Goal: Task Accomplishment & Management: Manage account settings

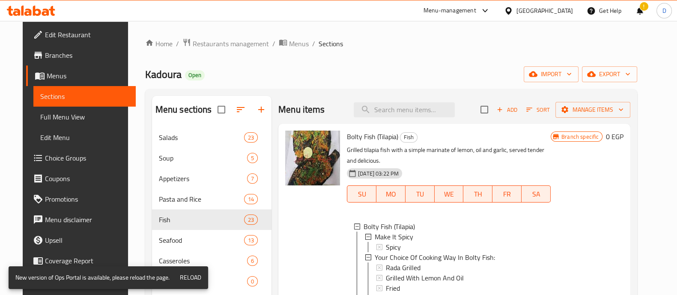
scroll to position [1, 0]
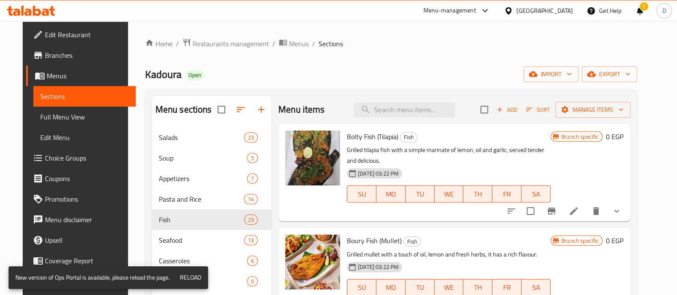
click at [334, 97] on div "Menu items Add Sort Manage items" at bounding box center [454, 110] width 352 height 28
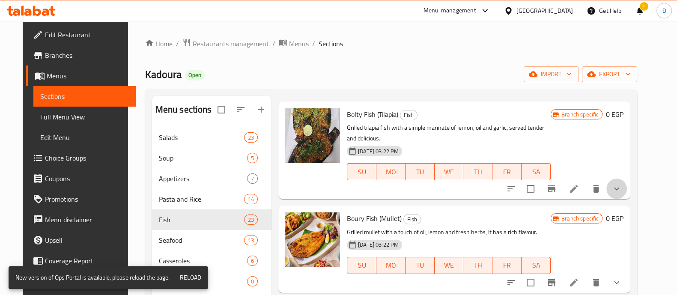
click at [624, 191] on button "show more" at bounding box center [617, 189] width 21 height 21
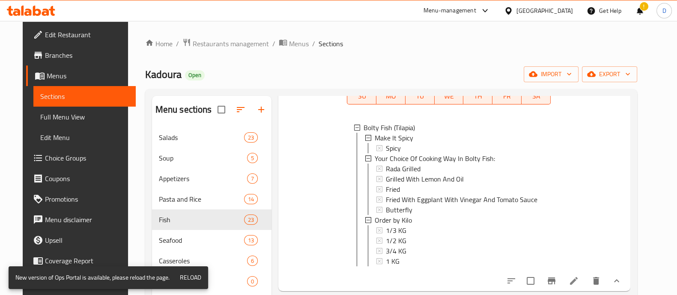
scroll to position [104, 0]
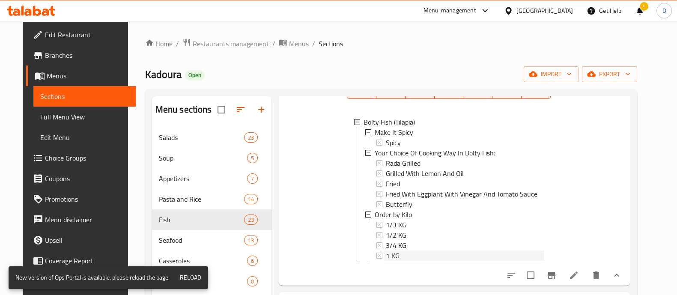
click at [404, 257] on div "1 KG" at bounding box center [465, 256] width 158 height 10
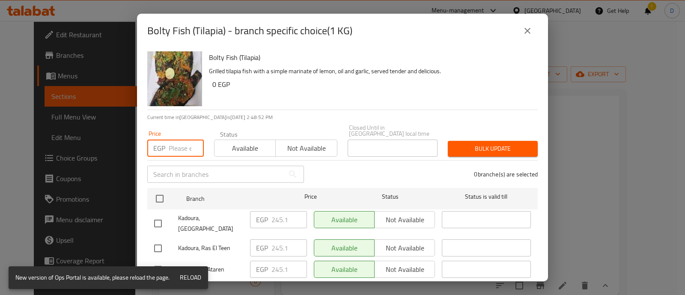
click at [173, 146] on input "number" at bounding box center [186, 148] width 35 height 17
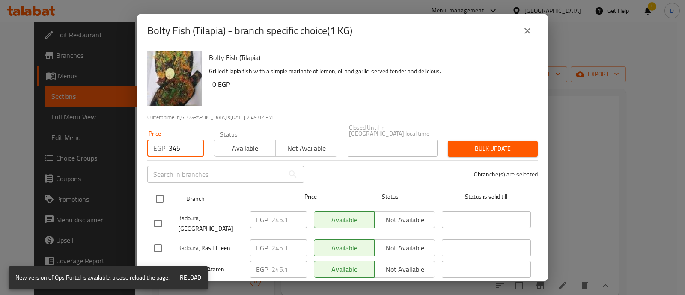
type input "345"
click at [164, 197] on input "checkbox" at bounding box center [160, 199] width 18 height 18
checkbox input "true"
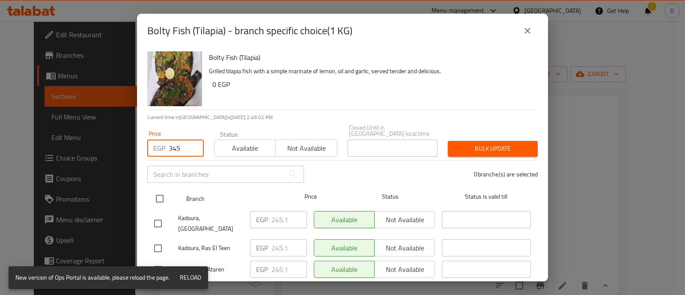
checkbox input "true"
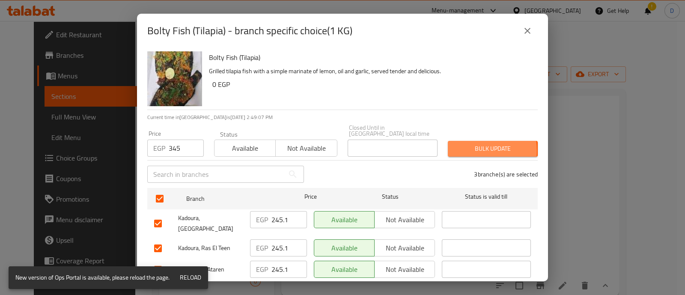
click at [456, 144] on span "Bulk update" at bounding box center [493, 149] width 76 height 11
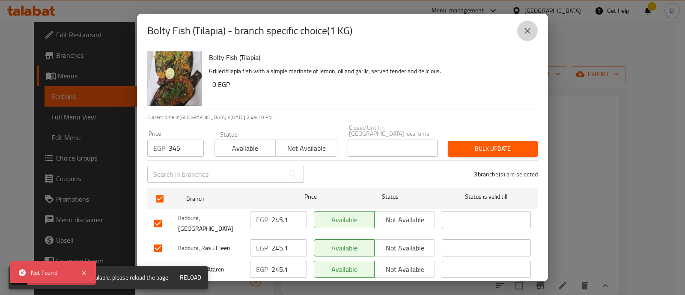
click at [523, 26] on icon "close" at bounding box center [528, 31] width 10 height 10
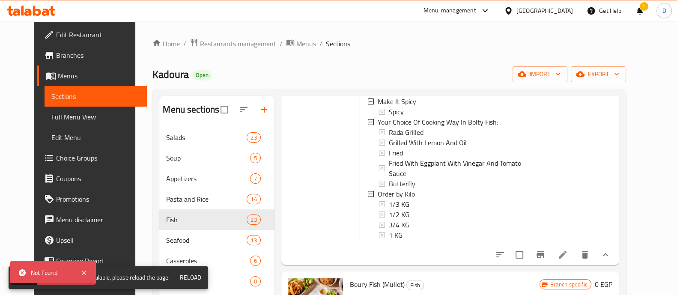
scroll to position [137, 0]
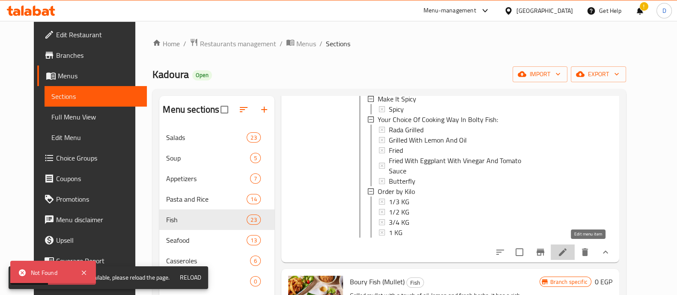
click at [568, 247] on icon at bounding box center [563, 252] width 10 height 10
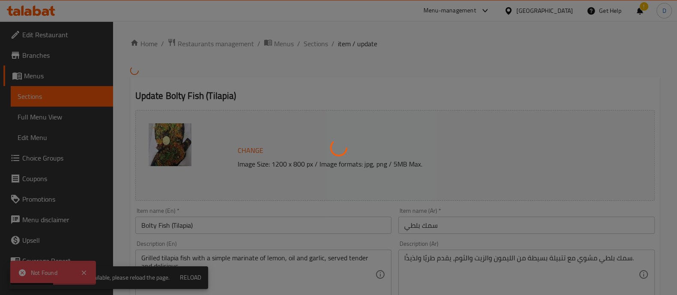
type input "اجعله حار"
type input "0"
type input "1"
type input "اختيارك لطريقة طهي سمكة السمك بلطي:"
type input "1"
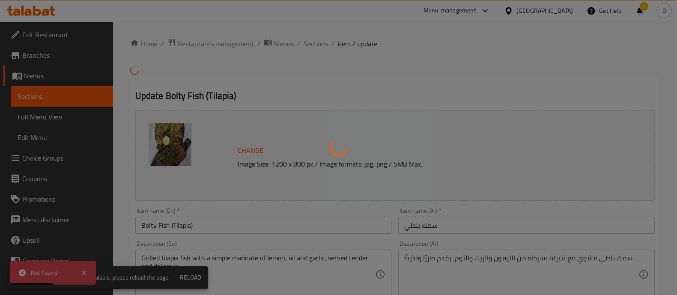
type input "1"
type input "السعر حسب الكيلو"
type input "1"
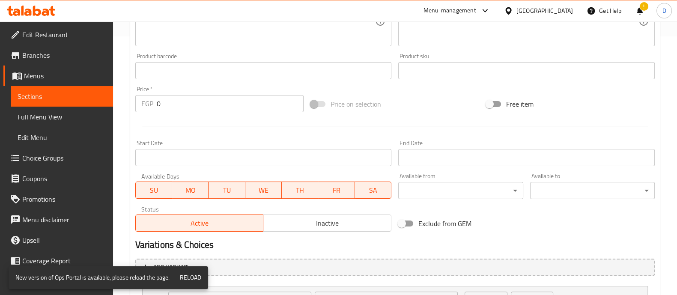
scroll to position [406, 0]
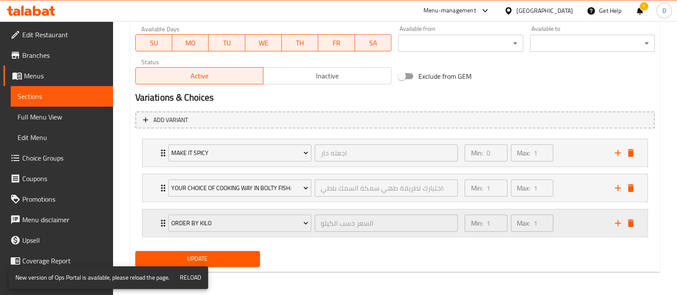
click at [559, 223] on div "Min: 1 ​ Max: 1 ​" at bounding box center [535, 222] width 150 height 27
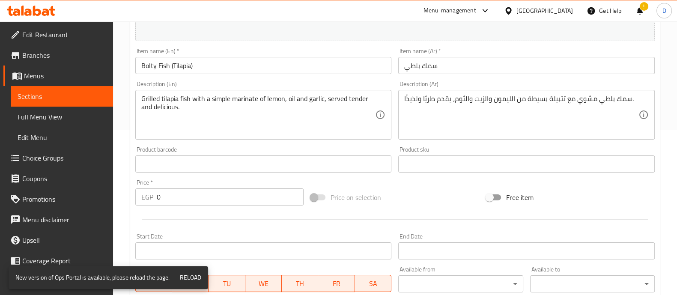
scroll to position [0, 0]
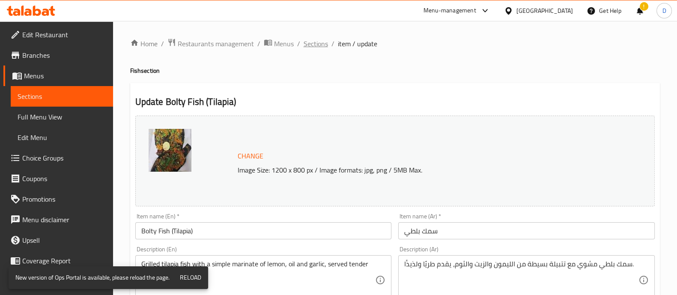
click at [313, 42] on span "Sections" at bounding box center [316, 44] width 24 height 10
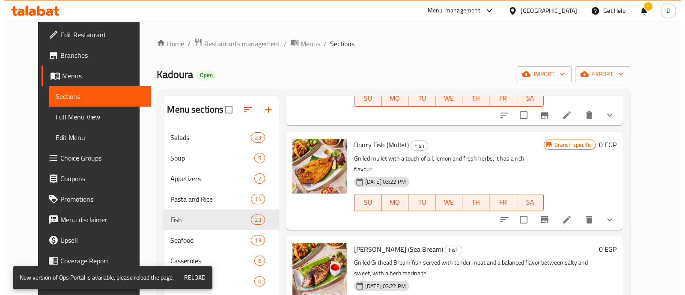
scroll to position [98, 0]
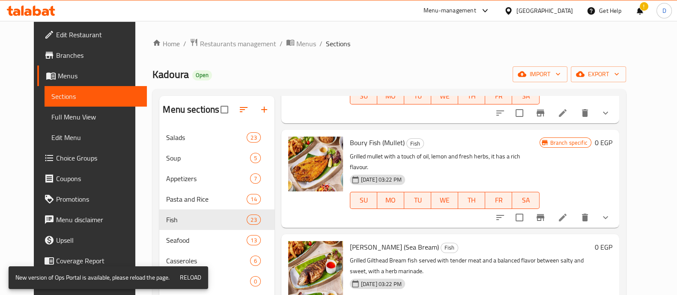
drag, startPoint x: 626, startPoint y: 208, endPoint x: 591, endPoint y: 206, distance: 35.2
click at [591, 207] on div at bounding box center [553, 217] width 126 height 21
click at [568, 212] on icon at bounding box center [563, 217] width 10 height 10
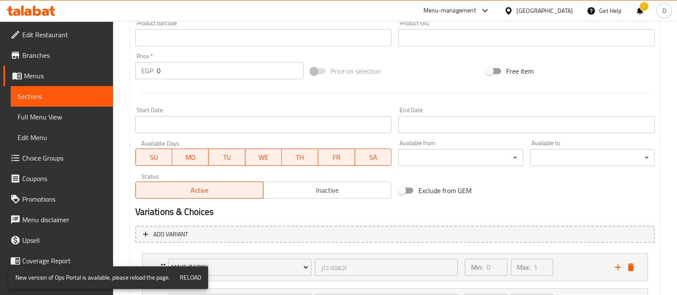
scroll to position [406, 0]
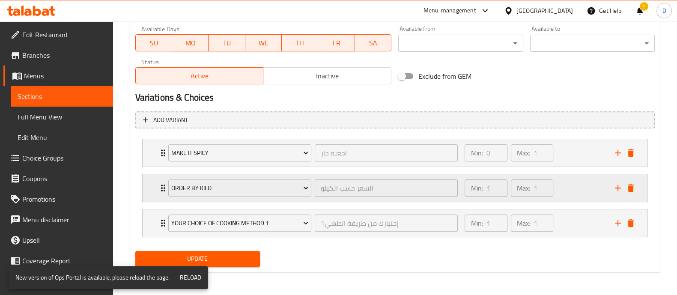
click at [555, 189] on div "Min: 1 ​ Max: 1 ​" at bounding box center [509, 188] width 96 height 24
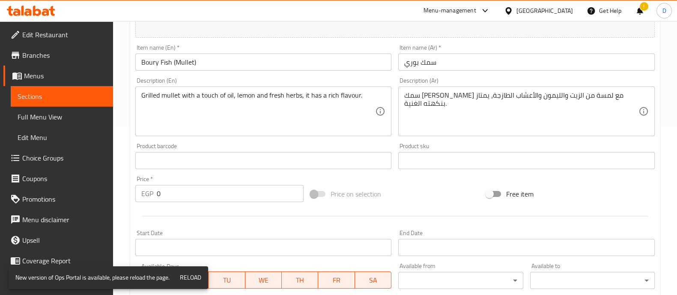
scroll to position [0, 0]
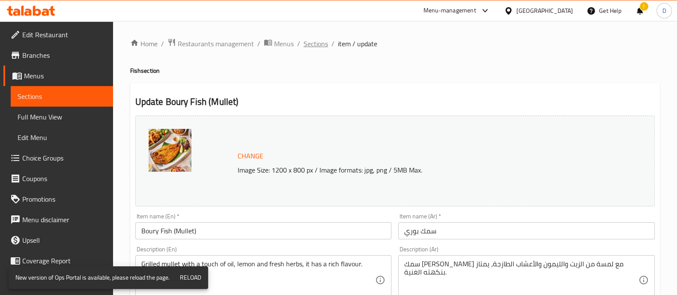
click at [326, 45] on span "Sections" at bounding box center [316, 44] width 24 height 10
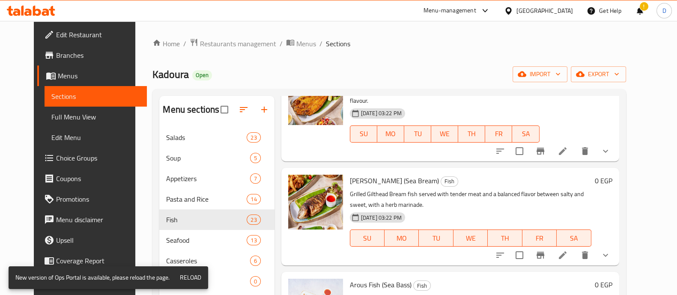
scroll to position [165, 0]
click at [575, 248] on li at bounding box center [563, 254] width 24 height 15
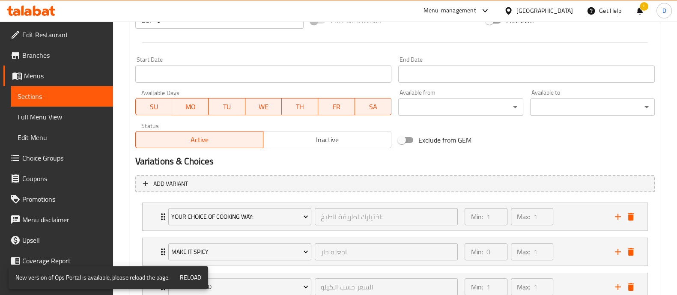
scroll to position [406, 0]
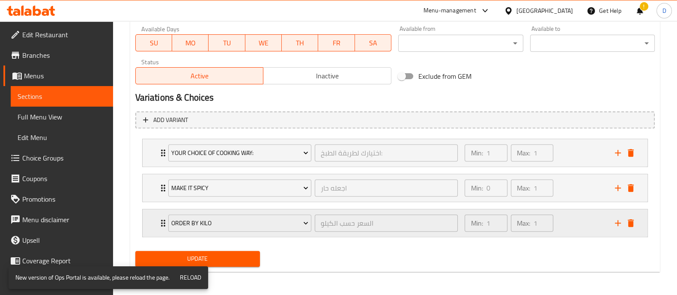
click at [559, 232] on div "Min: 1 ​ Max: 1 ​" at bounding box center [535, 222] width 150 height 27
click at [569, 221] on div "Min: 1 ​ Max: 1 ​" at bounding box center [535, 222] width 150 height 27
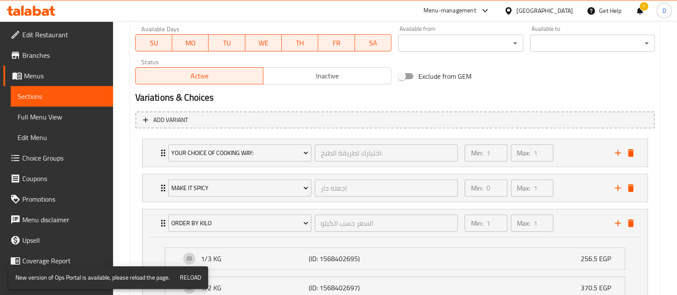
scroll to position [540, 0]
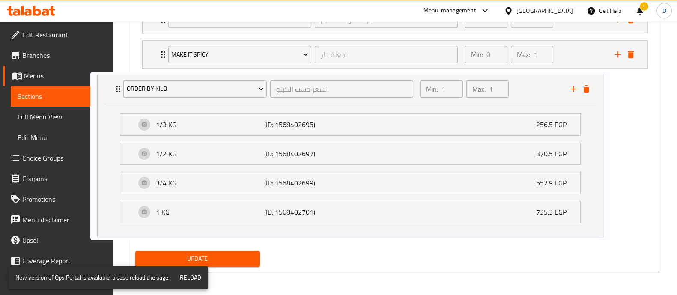
drag, startPoint x: 363, startPoint y: 123, endPoint x: 364, endPoint y: 128, distance: 5.2
click at [364, 128] on div "Your Choice Of Cooking Way: اختيارك لطريقة الطبخ: ​ Min: 1 ​ Max: 1 ​ Rada Gril…" at bounding box center [395, 121] width 520 height 239
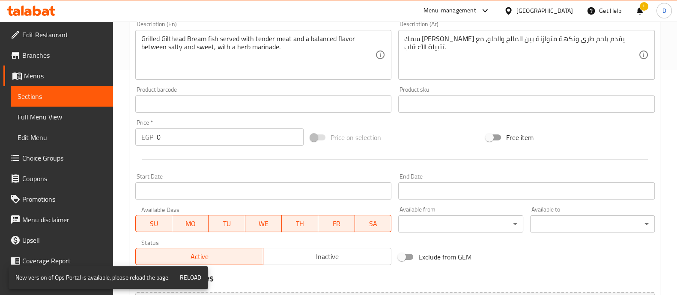
scroll to position [0, 0]
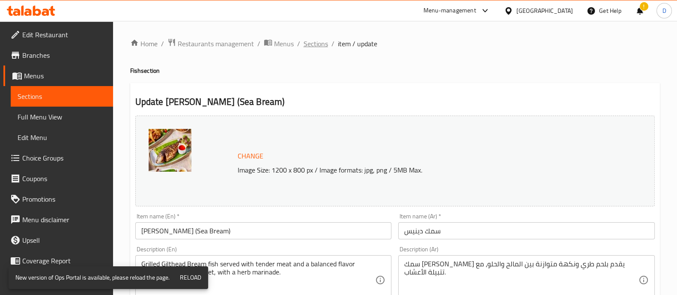
click at [312, 48] on span "Sections" at bounding box center [316, 44] width 24 height 10
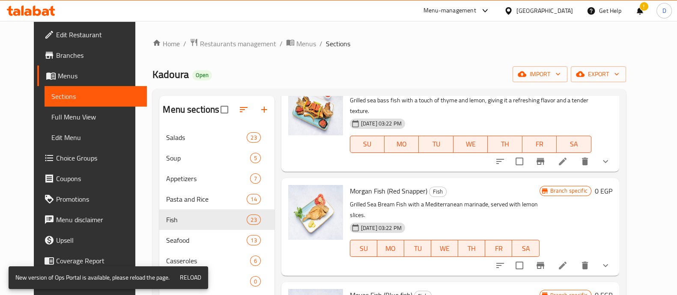
scroll to position [365, 0]
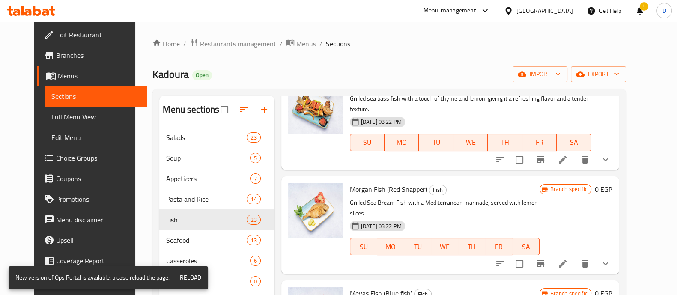
click at [575, 256] on li at bounding box center [563, 263] width 24 height 15
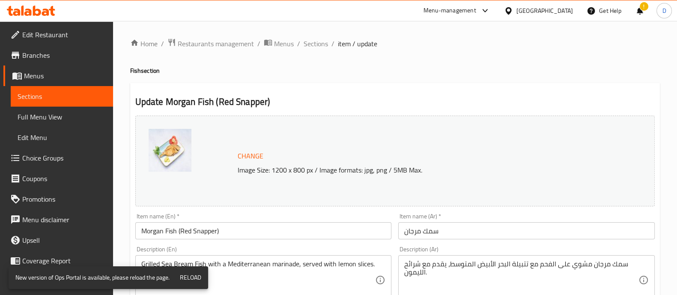
scroll to position [406, 0]
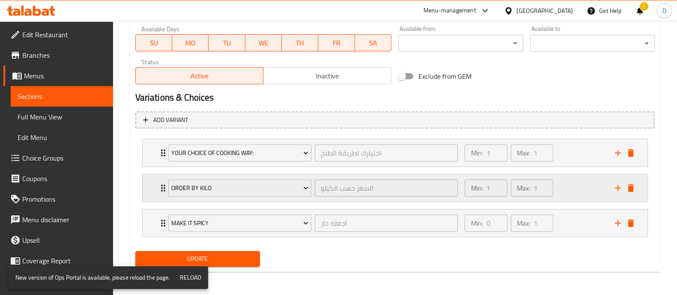
click at [568, 179] on div "Min: 1 ​ Max: 1 ​" at bounding box center [535, 187] width 150 height 27
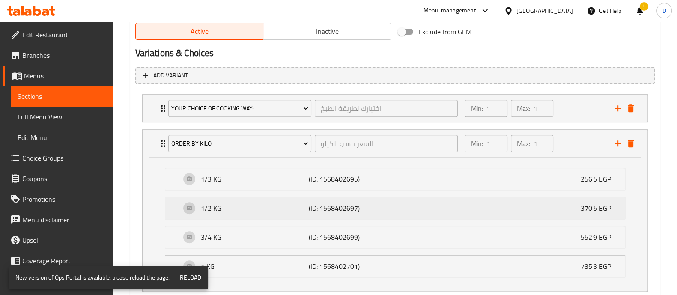
scroll to position [450, 0]
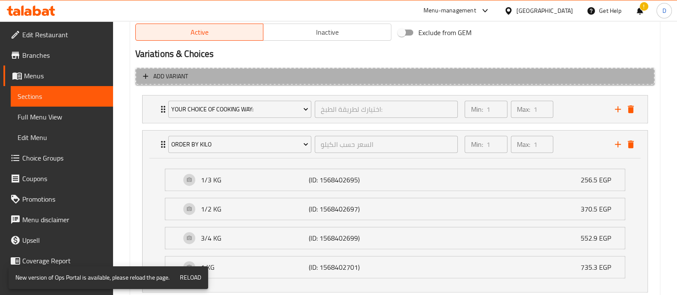
click at [266, 78] on span "Add variant" at bounding box center [395, 76] width 504 height 11
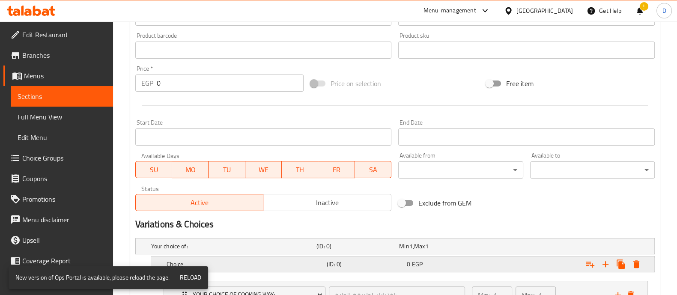
scroll to position [421, 0]
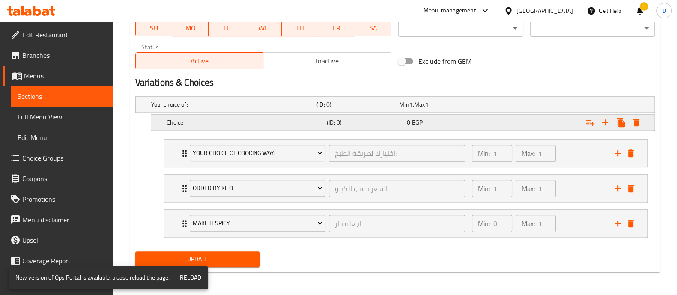
click at [418, 120] on span "EGP" at bounding box center [417, 122] width 11 height 11
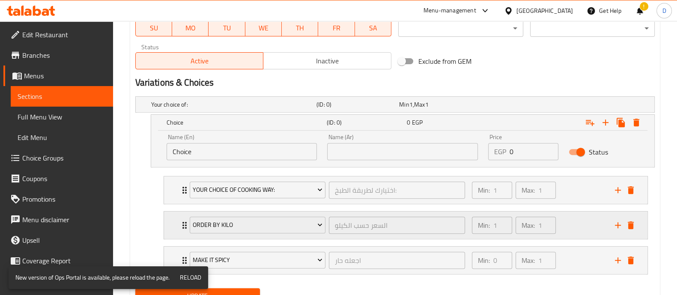
click at [351, 236] on div "Order by Kilo السعر حسب الكيلو ​" at bounding box center [328, 225] width 286 height 27
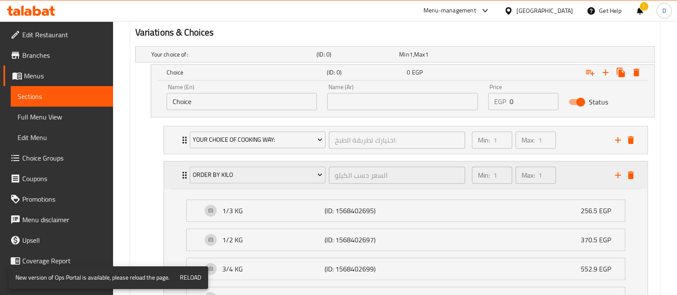
scroll to position [473, 0]
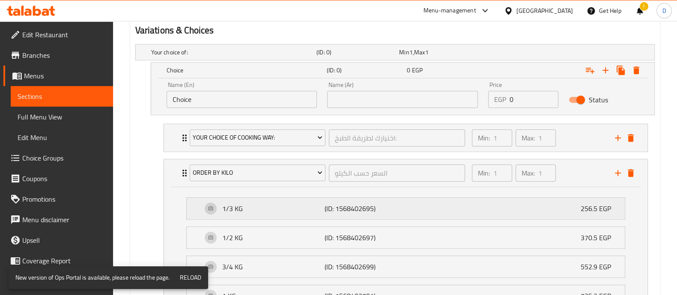
click at [245, 215] on div "1/3 KG (ID: 1568402695) 256.5 EGP" at bounding box center [408, 208] width 413 height 21
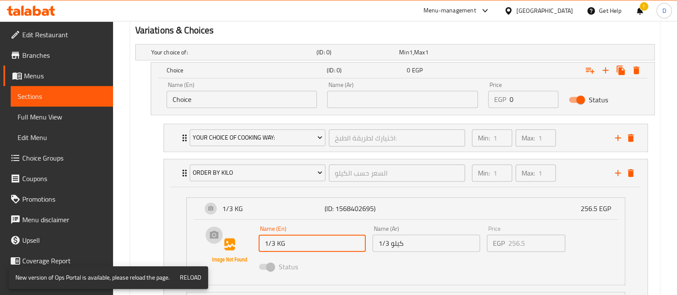
drag, startPoint x: 299, startPoint y: 246, endPoint x: 251, endPoint y: 246, distance: 48.4
click at [251, 246] on div "Name (En) 1/3 KG Name (En) Name (Ar) 1/3 كيلو Name (Ar) Price EGP 256.5 Price S…" at bounding box center [405, 250] width 411 height 58
click at [227, 102] on input "Choice" at bounding box center [242, 99] width 151 height 17
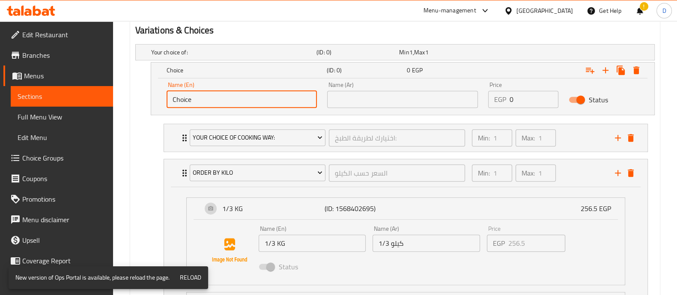
click at [228, 105] on input "Choice" at bounding box center [242, 99] width 151 height 17
paste input "1/3 KG"
type input "1/3 KG"
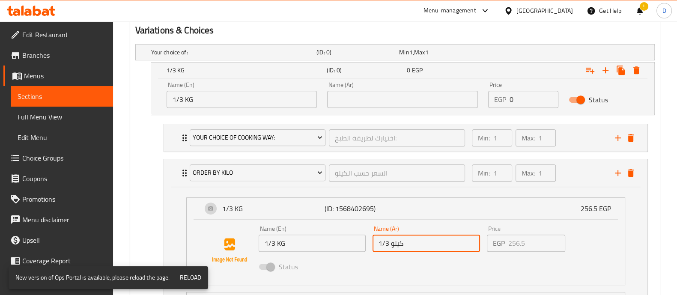
drag, startPoint x: 411, startPoint y: 241, endPoint x: 365, endPoint y: 248, distance: 47.3
click at [365, 248] on div "Name (En) 1/3 KG Name (En) Name (Ar) 1/3 كيلو Name (Ar) Price EGP 256.5 Price S…" at bounding box center [426, 250] width 343 height 56
click at [370, 101] on input "text" at bounding box center [402, 99] width 151 height 17
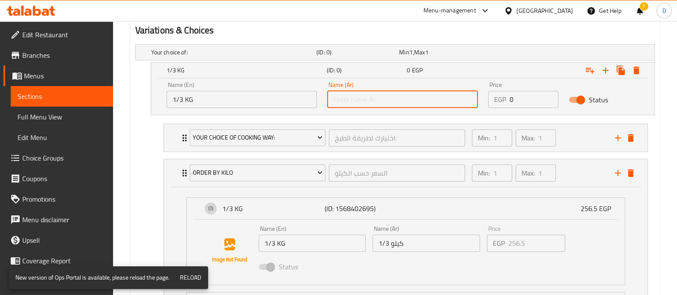
paste input "1/3 كيلو"
type input "1/3 كيلو"
click at [523, 100] on input "0" at bounding box center [534, 99] width 49 height 17
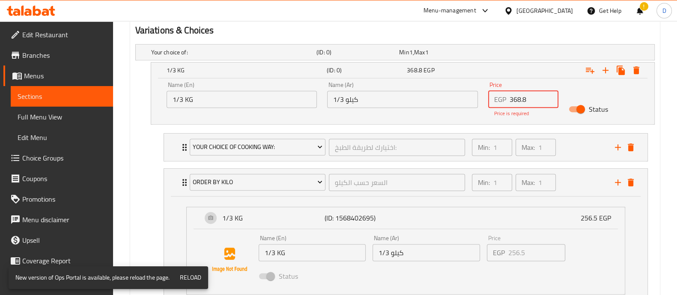
type input "368.8"
click at [626, 112] on div "Status" at bounding box center [604, 109] width 81 height 27
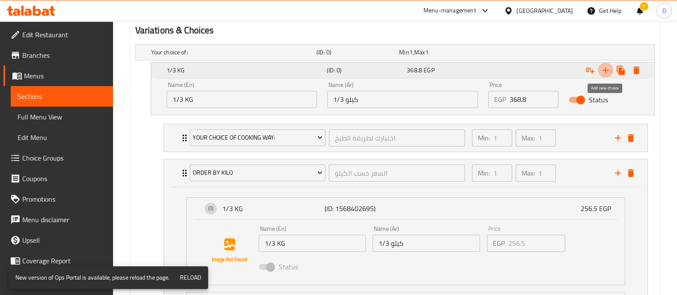
click at [607, 71] on icon "Expand" at bounding box center [606, 70] width 10 height 10
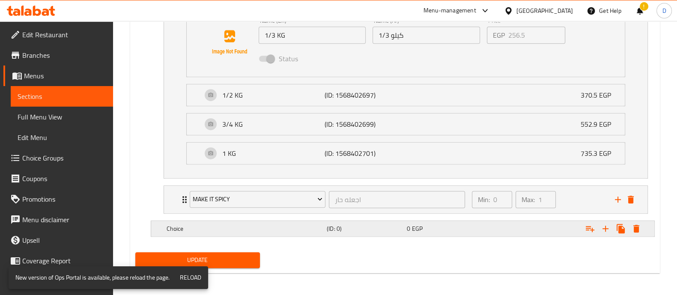
click at [424, 228] on div "0 EGP" at bounding box center [445, 228] width 77 height 9
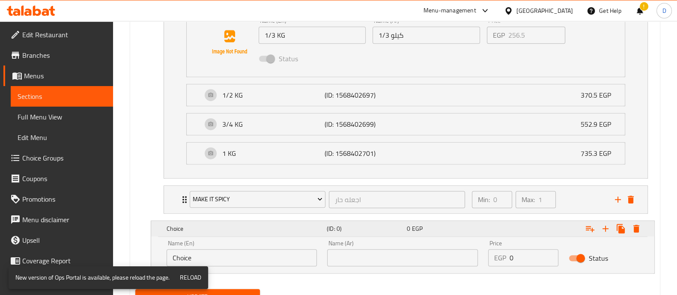
scroll to position [718, 0]
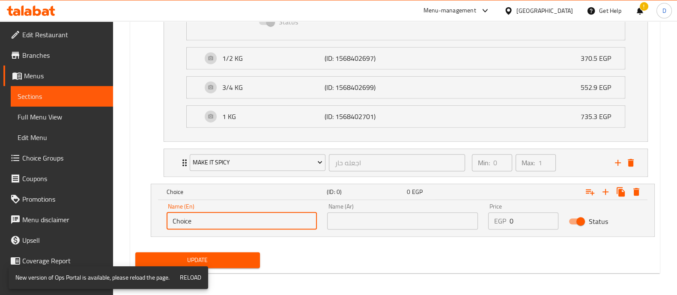
click at [251, 219] on input "Choice" at bounding box center [242, 220] width 151 height 17
click at [267, 61] on p "1/2 KG" at bounding box center [273, 58] width 103 height 10
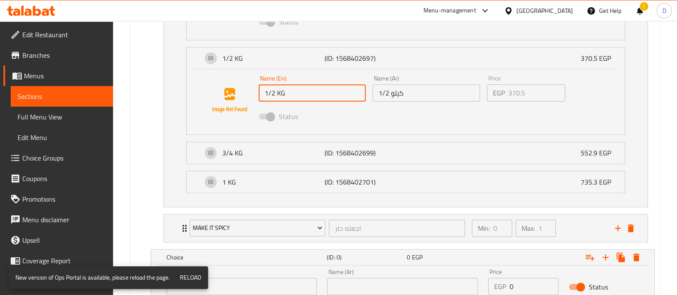
click at [301, 90] on input "1/2 KG" at bounding box center [313, 92] width 108 height 17
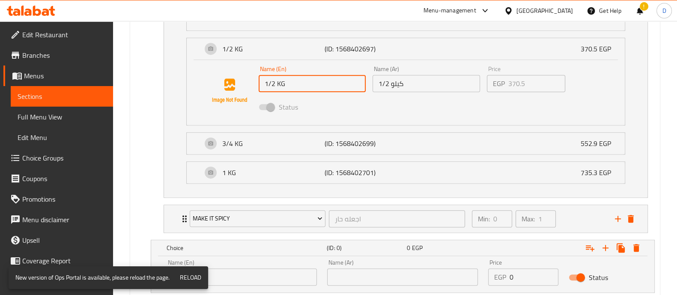
scroll to position [728, 0]
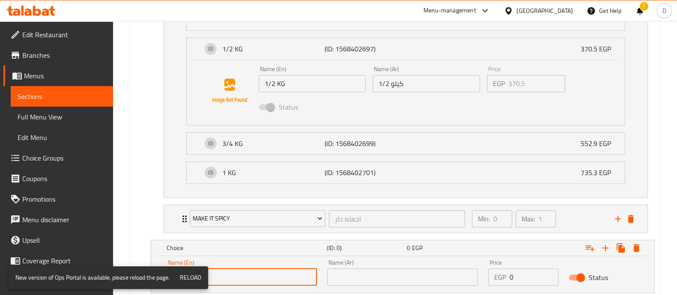
click at [226, 276] on input "Choice" at bounding box center [242, 277] width 151 height 17
paste input "1/2 KG"
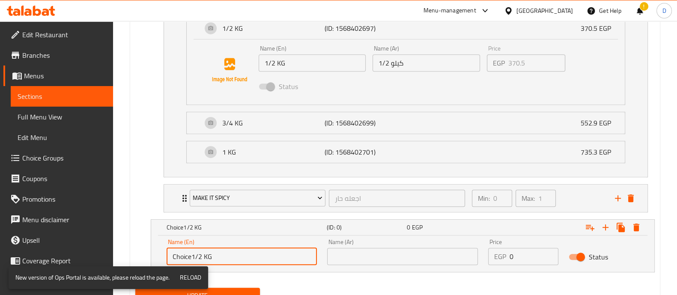
scroll to position [749, 0]
type input "C"
paste input "1/2 KG"
type input "1/2 KG"
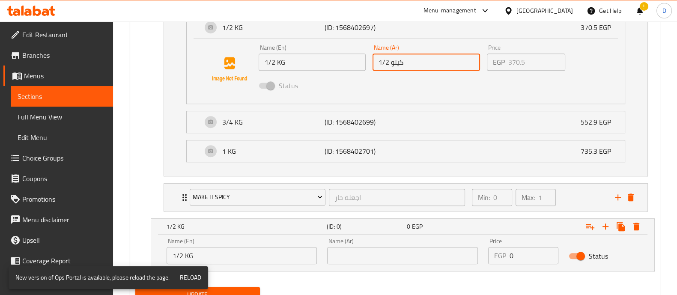
drag, startPoint x: 412, startPoint y: 61, endPoint x: 370, endPoint y: 64, distance: 42.1
click at [370, 64] on div "Name (Ar) 1/2 كيلو Name (Ar)" at bounding box center [426, 57] width 114 height 33
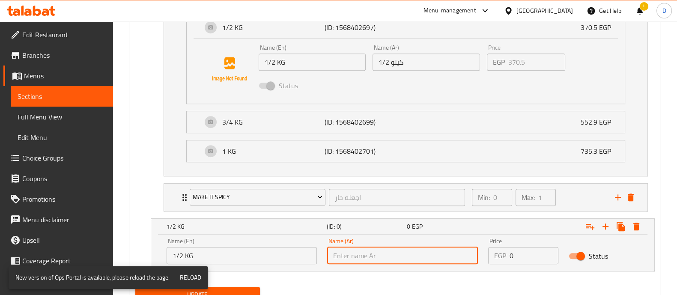
click at [381, 253] on input "text" at bounding box center [402, 255] width 151 height 17
paste input "1/2 كيلو"
type input "1/2 كيلو"
click at [525, 261] on input "0" at bounding box center [534, 255] width 49 height 17
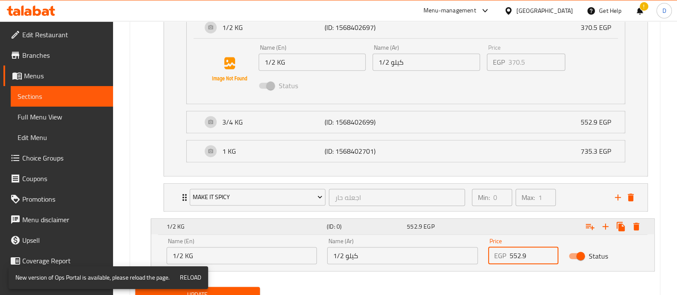
type input "552.9"
click at [535, 230] on div "Expand" at bounding box center [565, 226] width 160 height 19
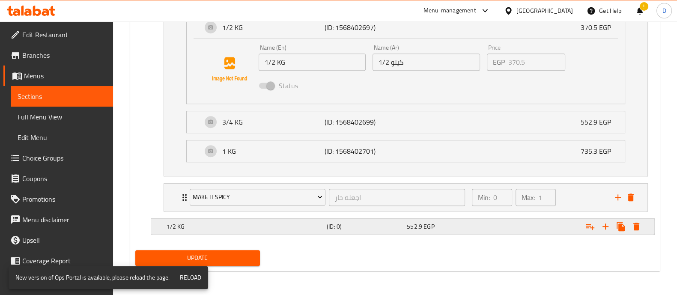
scroll to position [747, 0]
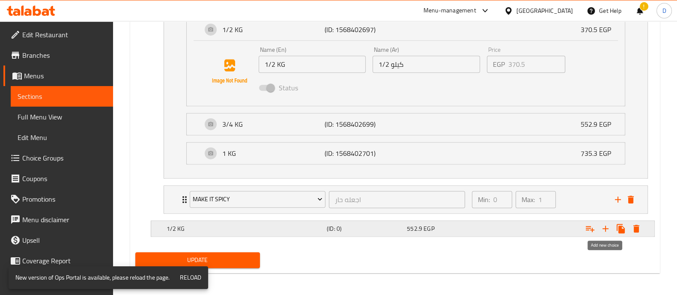
click at [608, 231] on icon "Expand" at bounding box center [606, 229] width 10 height 10
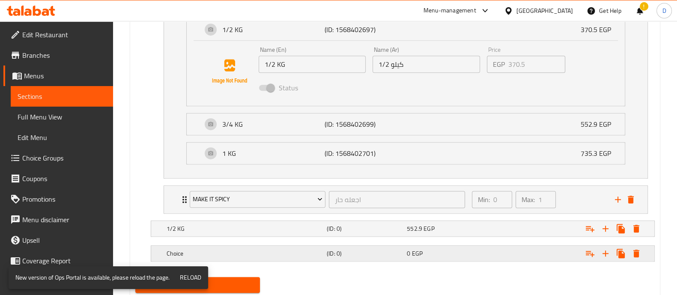
click at [399, 244] on div "Choice (ID: 0) 0 EGP" at bounding box center [405, 253] width 481 height 19
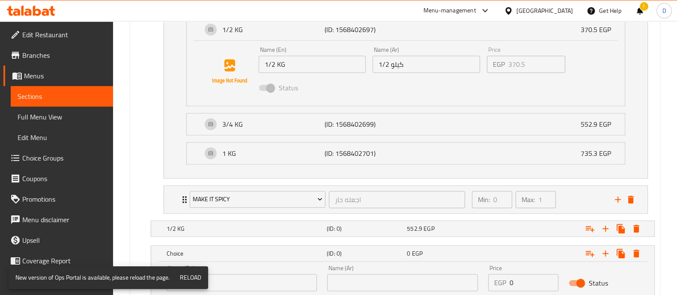
scroll to position [809, 0]
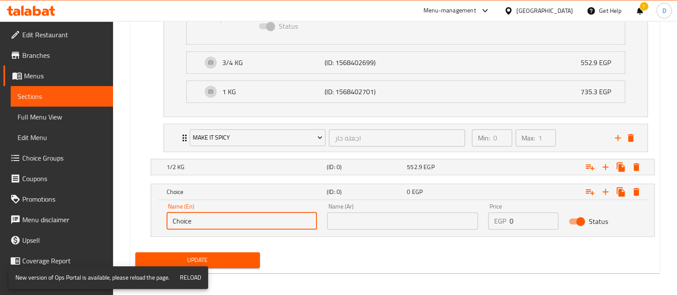
click at [216, 215] on input "Choice" at bounding box center [242, 220] width 151 height 17
paste input "3/4 KG"
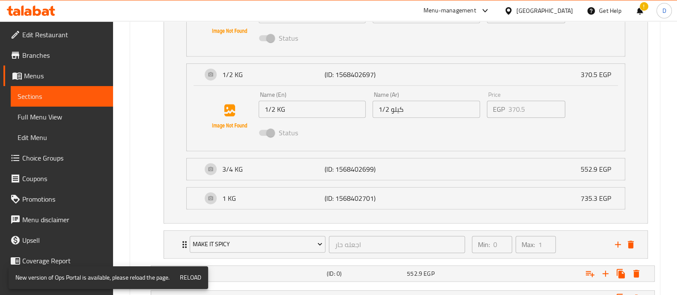
scroll to position [702, 0]
click at [297, 181] on li "3/4 KG (ID: 1568402699) 552.9 EGP Name (En) 3/4 KG Name (En) Name (Ar) 3/4 كيلو…" at bounding box center [405, 169] width 453 height 29
click at [341, 174] on div "3/4 KG (ID: 1568402699) 552.9 EGP" at bounding box center [408, 169] width 413 height 21
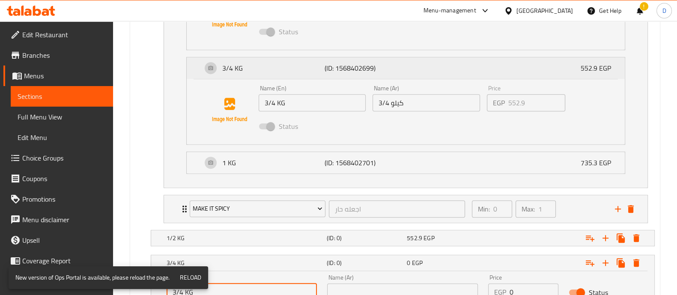
scroll to position [804, 0]
type input "3/4 KG"
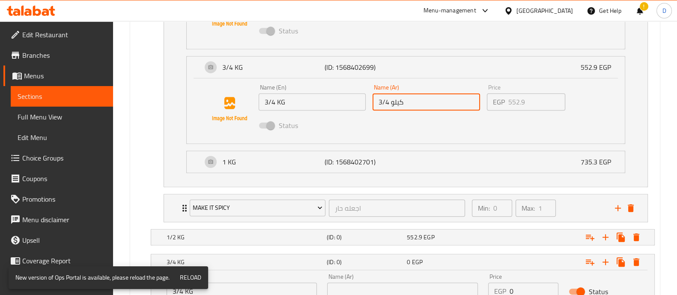
drag, startPoint x: 414, startPoint y: 105, endPoint x: 366, endPoint y: 100, distance: 47.8
click at [366, 100] on div "Name (En) 3/4 KG Name (En) Name (Ar) 3/4 كيلو Name (Ar) Price EGP 552.9 Price S…" at bounding box center [426, 109] width 343 height 56
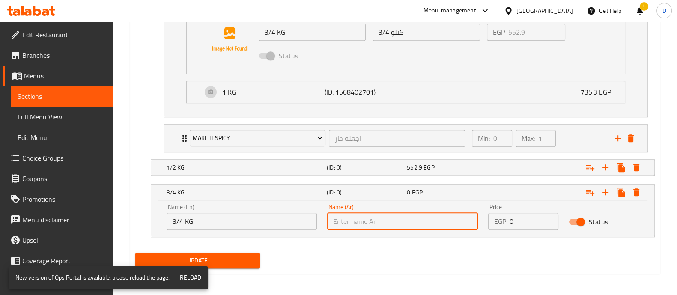
click at [375, 213] on input "text" at bounding box center [402, 221] width 151 height 17
paste input "3/4 كيلو"
type input "3/4 كيلو"
click at [525, 215] on input "0" at bounding box center [534, 221] width 49 height 17
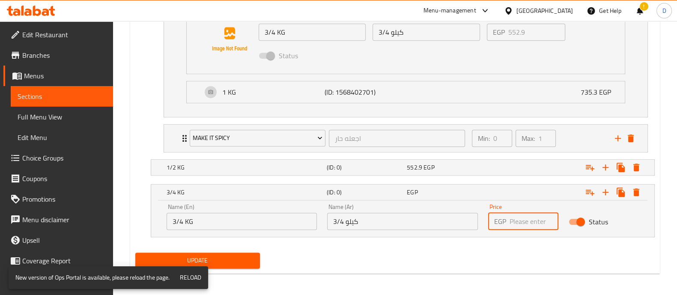
type input "2"
type input "829.35"
click at [507, 191] on div "Expand" at bounding box center [565, 192] width 160 height 19
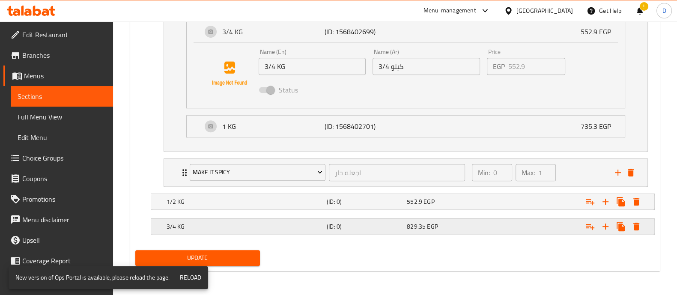
scroll to position [837, 0]
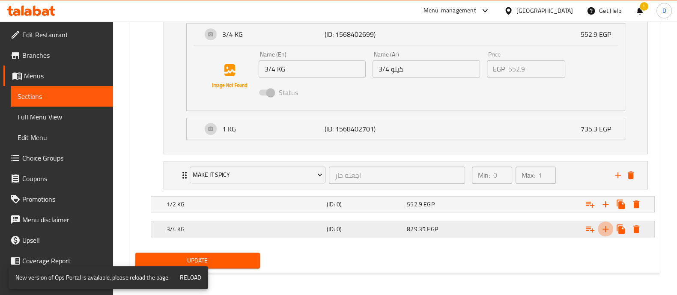
click at [605, 228] on icon "Expand" at bounding box center [606, 229] width 10 height 10
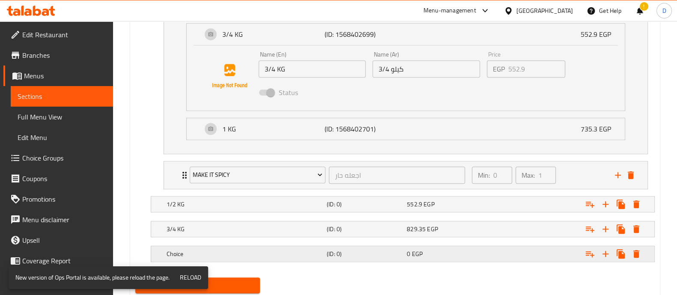
click at [419, 253] on span "EGP" at bounding box center [417, 253] width 11 height 11
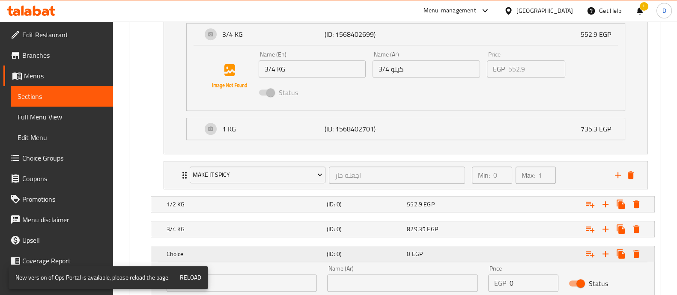
scroll to position [899, 0]
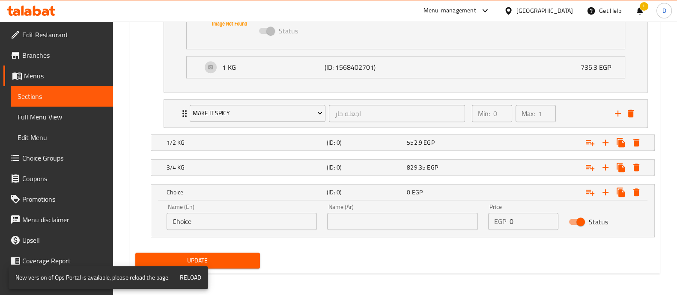
click at [248, 219] on input "Choice" at bounding box center [242, 221] width 151 height 17
paste input "1 KG"
type input "1 KG"
click at [403, 215] on input "text" at bounding box center [402, 221] width 151 height 17
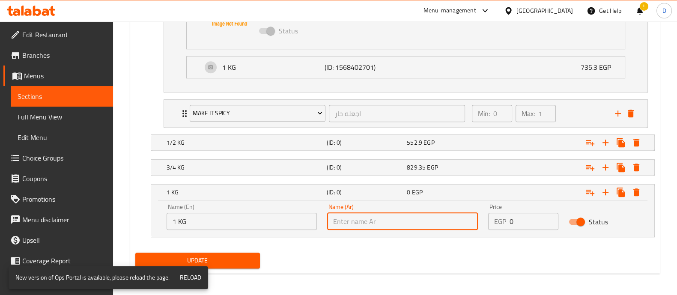
paste input "1 كيلو"
type input "1 كيلو"
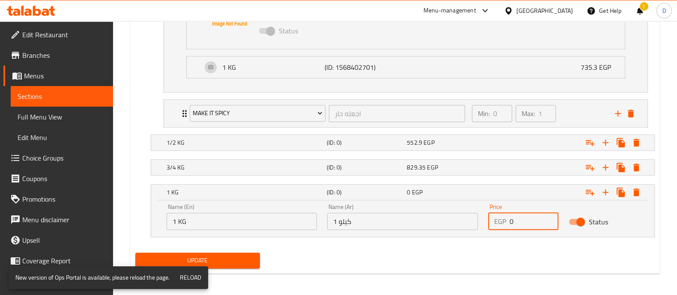
click at [535, 221] on input "0" at bounding box center [534, 221] width 49 height 17
click at [514, 217] on input "01405" at bounding box center [534, 221] width 49 height 17
type input "1405"
click at [528, 192] on div "Expand" at bounding box center [565, 192] width 160 height 19
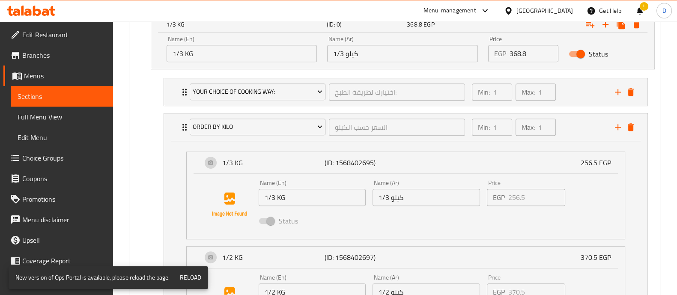
scroll to position [518, 0]
click at [629, 126] on icon "delete" at bounding box center [631, 128] width 6 height 8
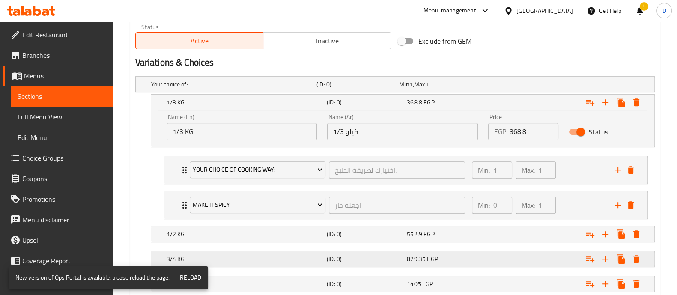
scroll to position [497, 0]
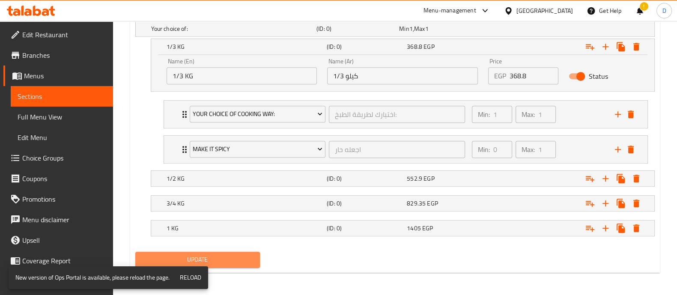
click at [245, 259] on span "Update" at bounding box center [197, 259] width 111 height 11
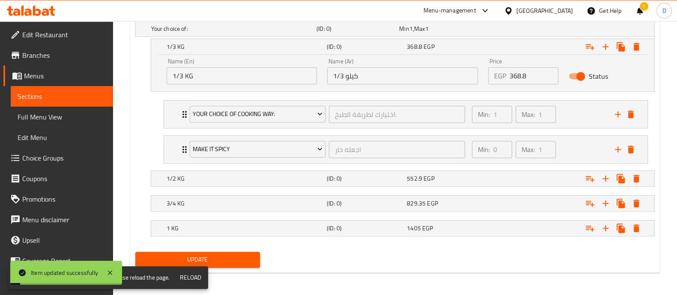
scroll to position [0, 0]
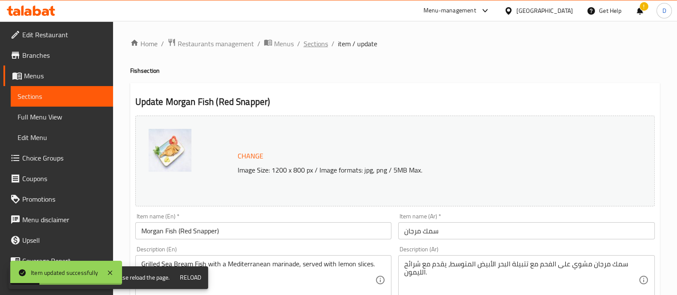
click at [312, 46] on span "Sections" at bounding box center [316, 44] width 24 height 10
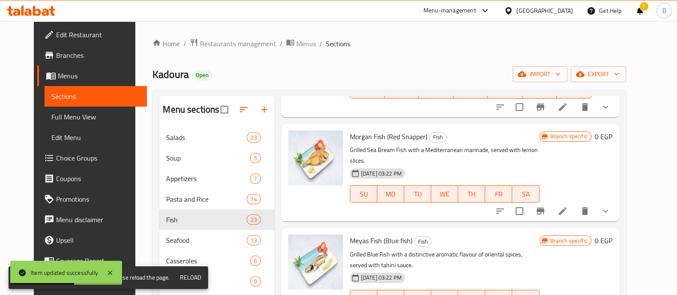
scroll to position [473, 0]
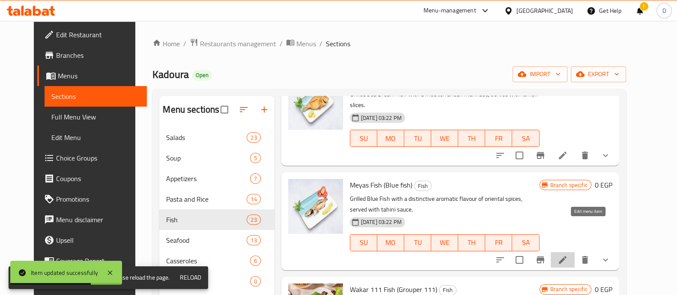
click at [568, 255] on icon at bounding box center [563, 260] width 10 height 10
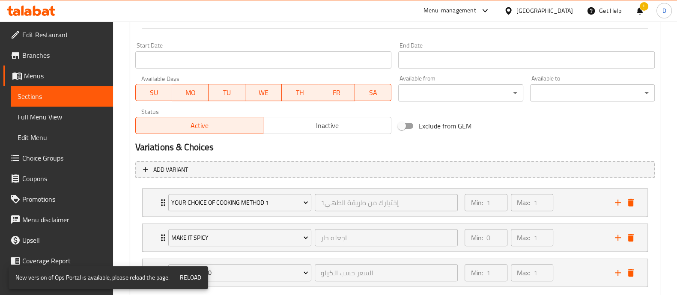
scroll to position [406, 0]
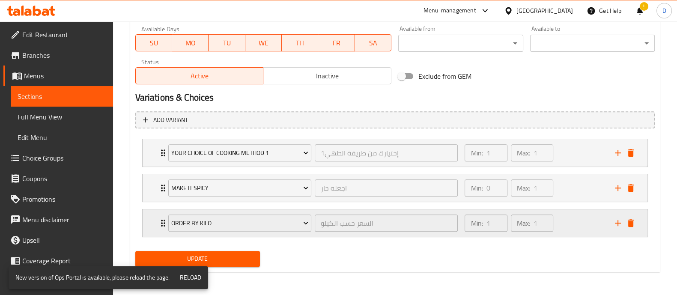
click at [561, 229] on div "Min: 1 ​ Max: 1 ​" at bounding box center [535, 222] width 150 height 27
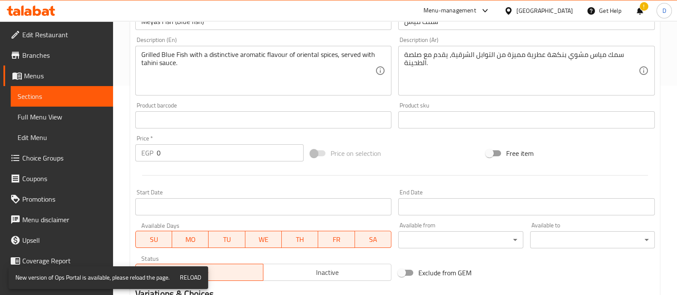
scroll to position [0, 0]
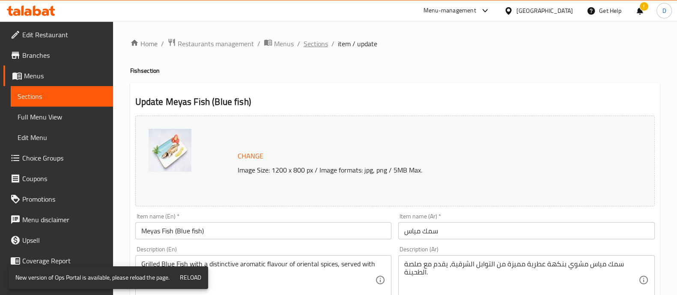
click at [322, 41] on span "Sections" at bounding box center [316, 44] width 24 height 10
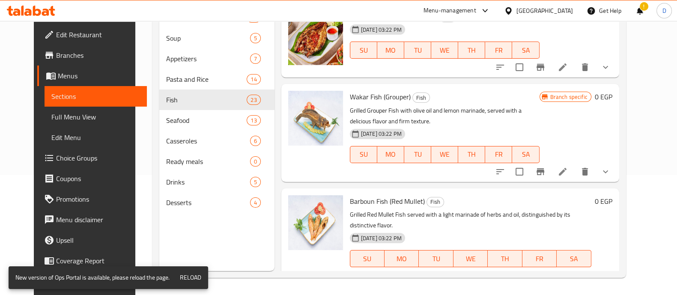
scroll to position [634, 0]
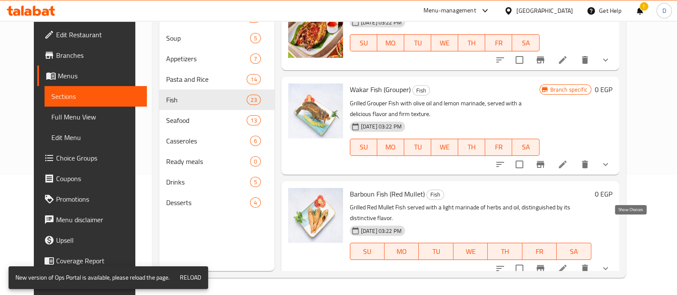
click at [611, 263] on icon "show more" at bounding box center [606, 268] width 10 height 10
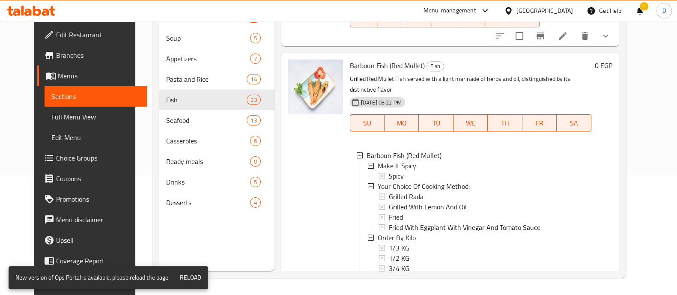
scroll to position [765, 0]
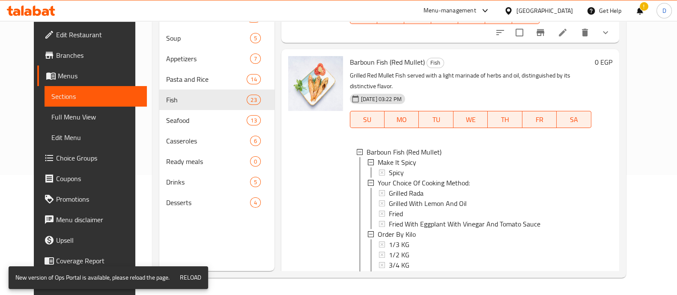
click at [611, 289] on icon "show more" at bounding box center [606, 294] width 10 height 10
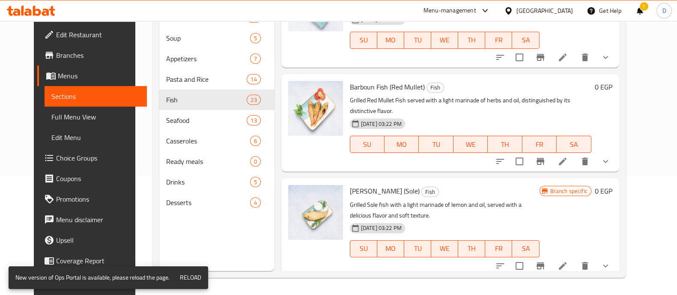
scroll to position [743, 0]
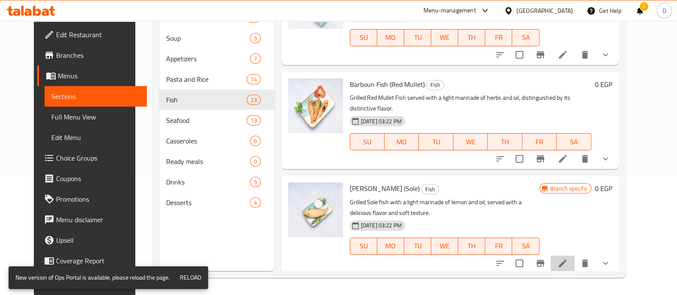
click at [575, 256] on li at bounding box center [563, 263] width 24 height 15
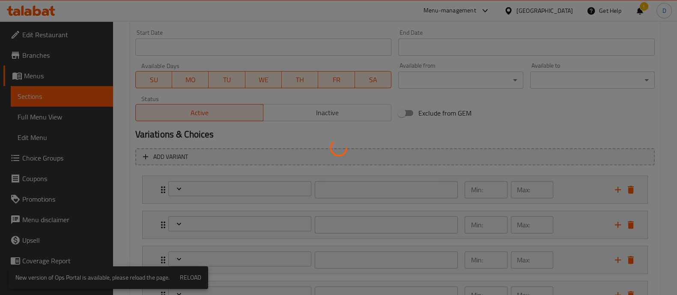
scroll to position [441, 0]
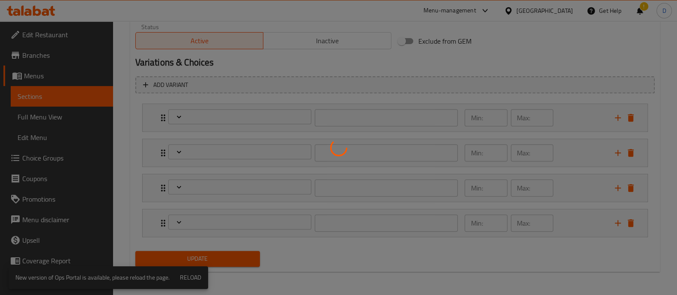
type input "إختيارك من طريقة الطهي:"
type input "1"
type input "السعر حسب الكيلو"
type input "1"
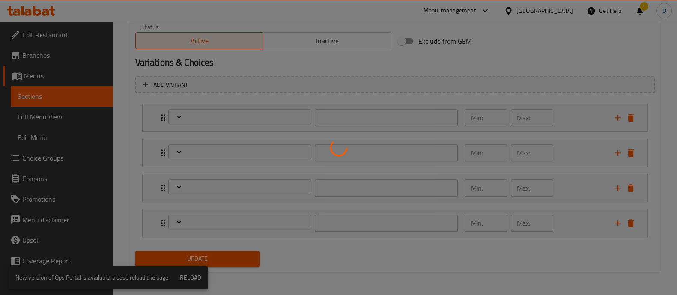
type input "1"
type input "اجعله حار"
type input "0"
type input "1"
type input "طلب بالكيلو:"
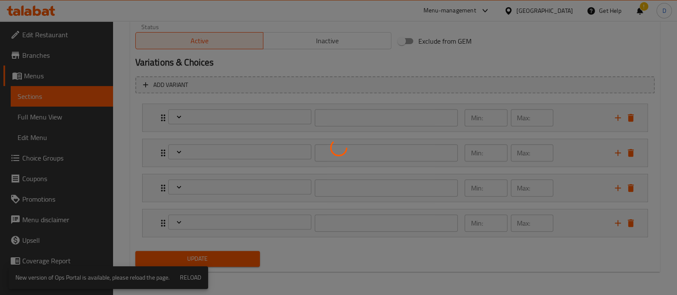
type input "1"
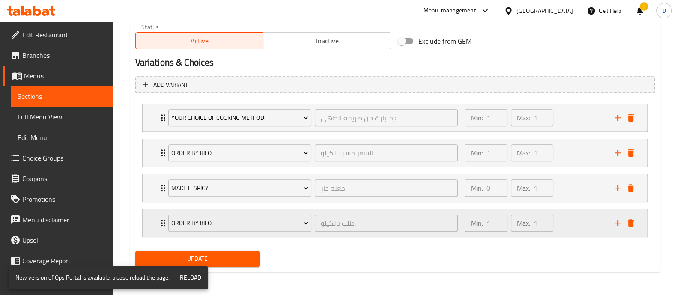
click at [555, 220] on div "Max: 1 ​" at bounding box center [532, 223] width 46 height 21
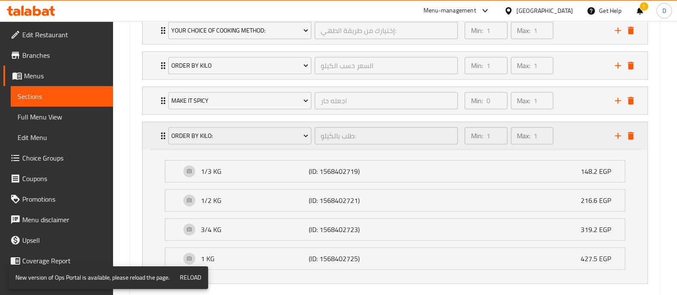
scroll to position [529, 0]
click at [632, 140] on button "delete" at bounding box center [631, 135] width 13 height 13
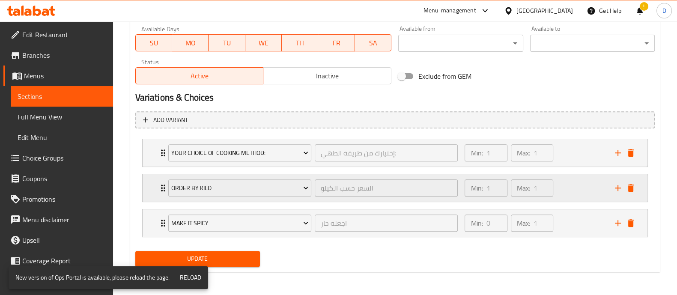
click at [595, 181] on div "Min: 1 ​ Max: 1 ​" at bounding box center [535, 187] width 150 height 27
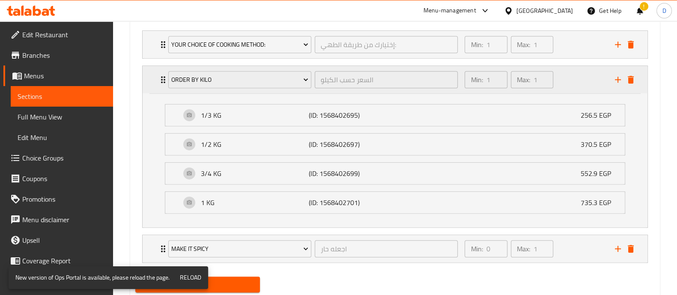
scroll to position [529, 0]
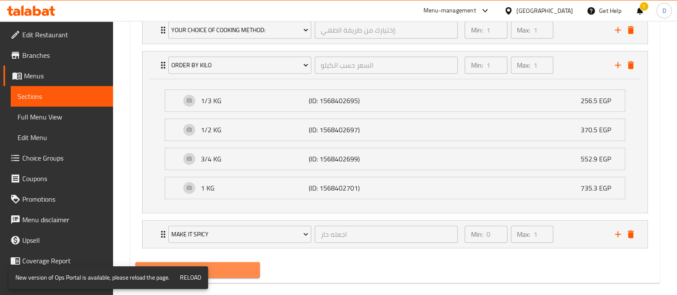
click at [237, 265] on span "Update" at bounding box center [197, 270] width 111 height 11
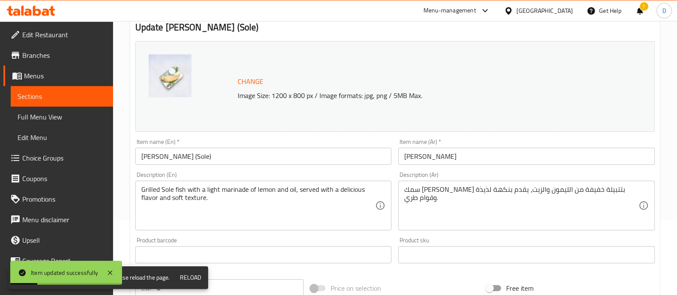
scroll to position [0, 0]
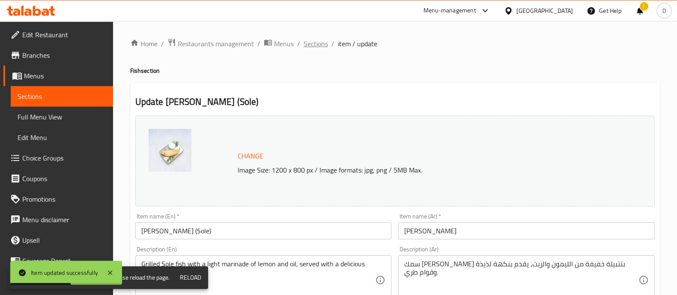
click at [312, 44] on span "Sections" at bounding box center [316, 44] width 24 height 10
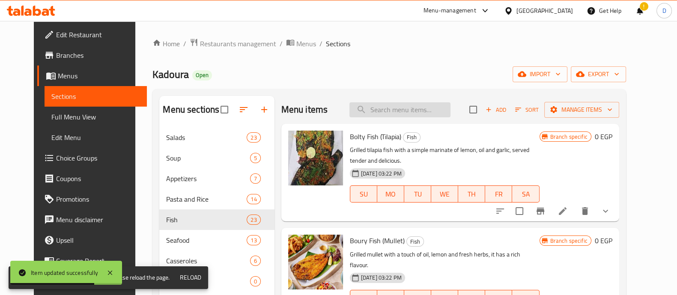
click at [417, 112] on input "search" at bounding box center [400, 109] width 101 height 15
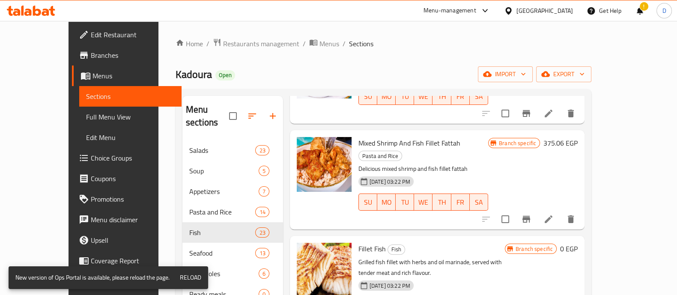
scroll to position [100, 0]
type input "fil"
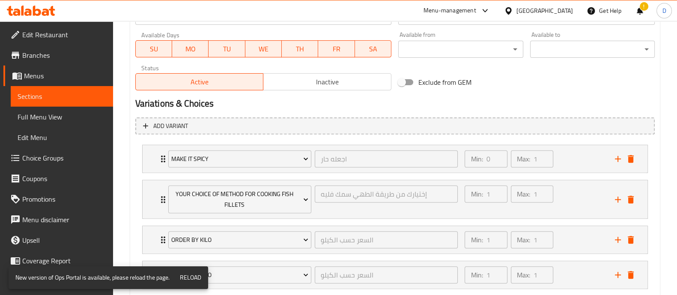
scroll to position [451, 0]
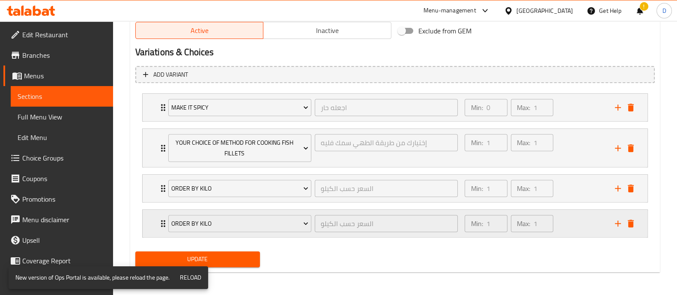
click at [565, 226] on div "Min: 1 ​ Max: 1 ​" at bounding box center [535, 223] width 150 height 27
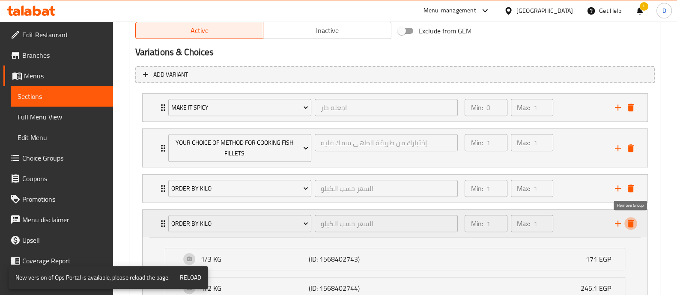
click at [631, 218] on icon "delete" at bounding box center [631, 223] width 10 height 10
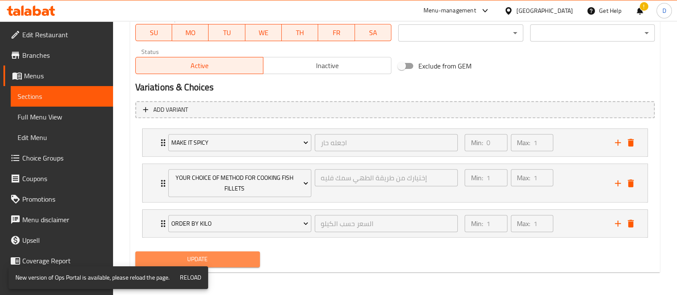
click at [195, 257] on span "Update" at bounding box center [197, 259] width 111 height 11
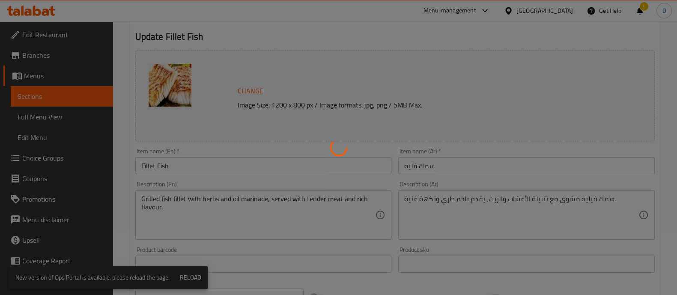
scroll to position [0, 0]
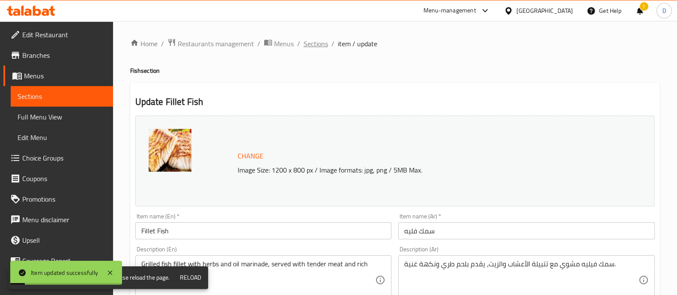
click at [322, 41] on span "Sections" at bounding box center [316, 44] width 24 height 10
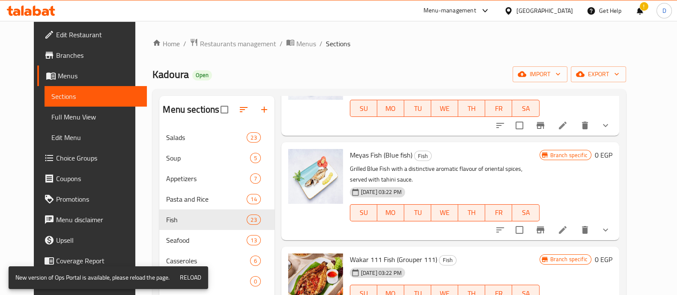
scroll to position [501, 0]
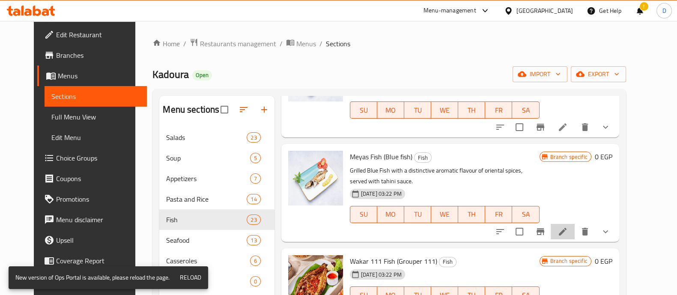
click at [575, 224] on li at bounding box center [563, 231] width 24 height 15
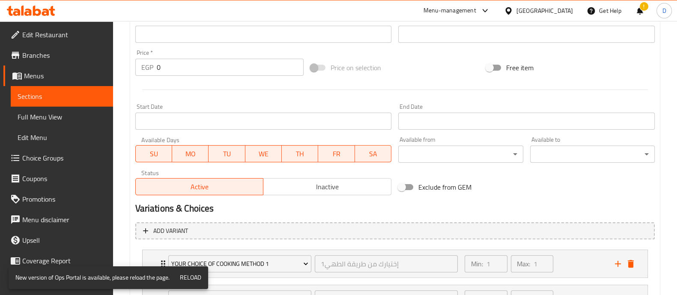
scroll to position [406, 0]
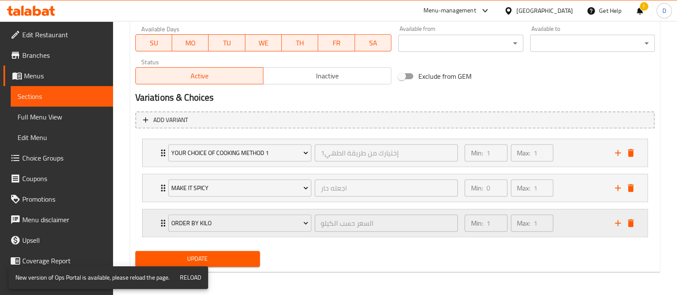
click at [568, 215] on div "Min: 1 ​ Max: 1 ​" at bounding box center [535, 222] width 150 height 27
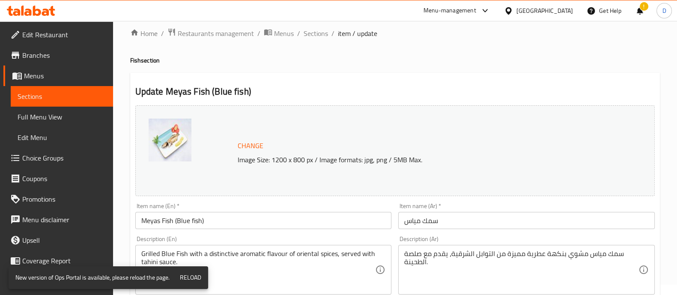
scroll to position [0, 0]
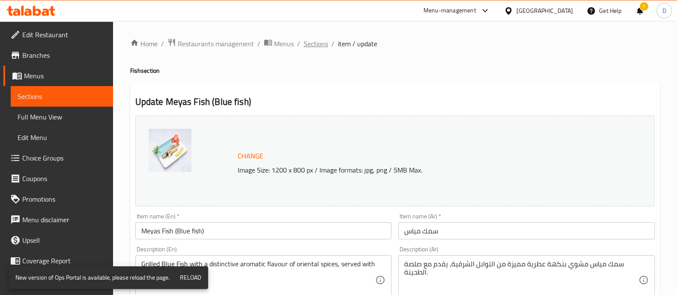
click at [317, 42] on span "Sections" at bounding box center [316, 44] width 24 height 10
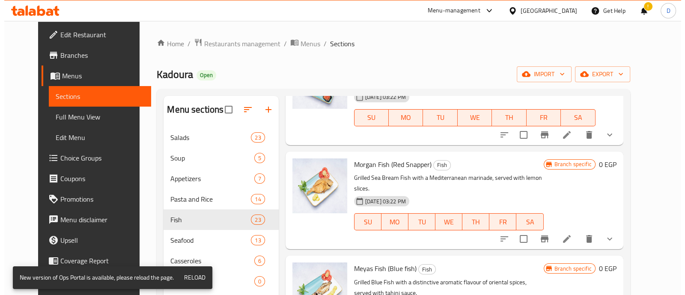
scroll to position [389, 0]
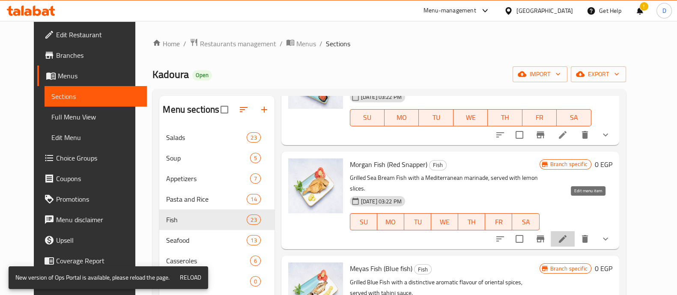
click at [568, 234] on icon at bounding box center [563, 239] width 10 height 10
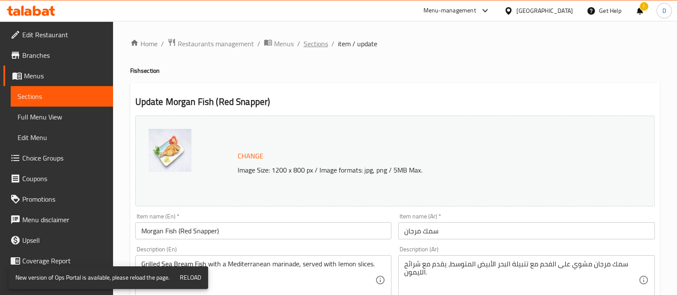
click at [313, 43] on span "Sections" at bounding box center [316, 44] width 24 height 10
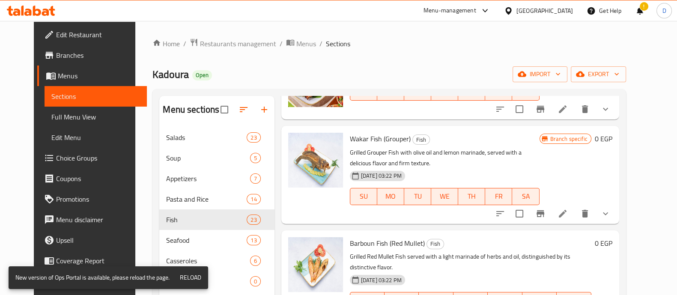
scroll to position [760, 0]
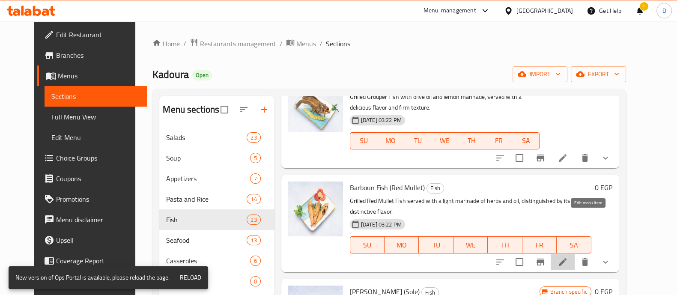
click at [567, 258] on icon at bounding box center [563, 262] width 8 height 8
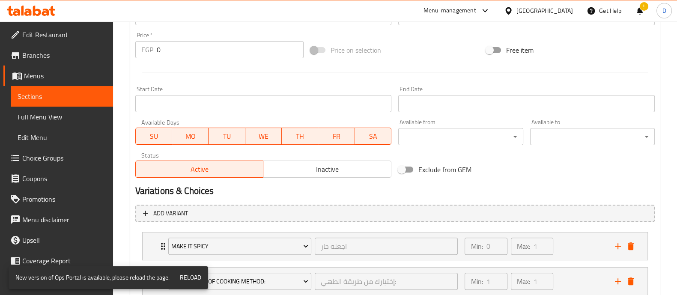
scroll to position [406, 0]
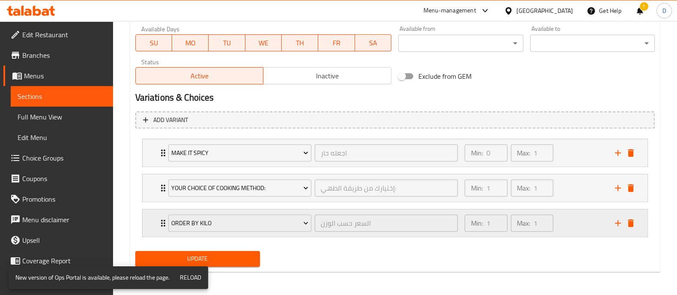
click at [565, 217] on div "Min: 1 ​ Max: 1 ​" at bounding box center [535, 222] width 150 height 27
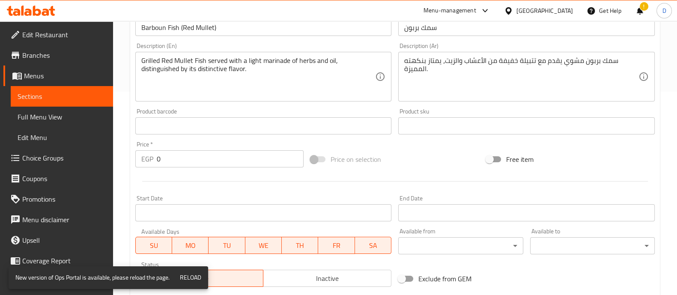
scroll to position [0, 0]
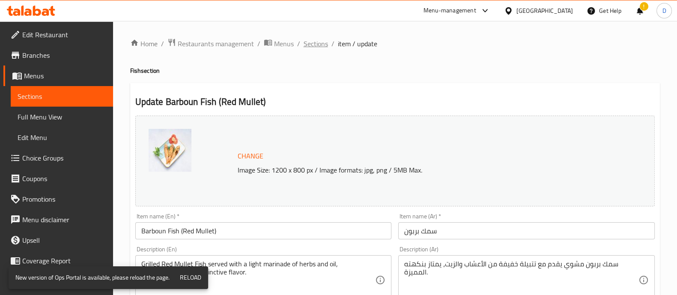
click at [310, 45] on span "Sections" at bounding box center [316, 44] width 24 height 10
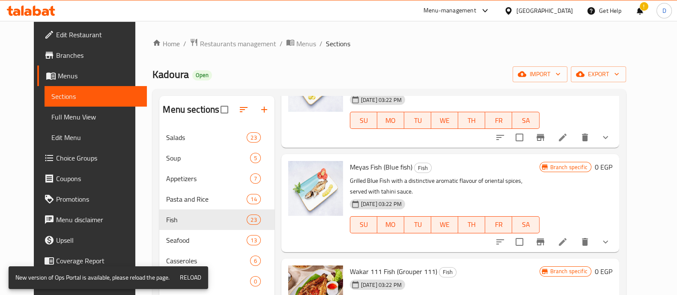
scroll to position [491, 0]
click at [568, 236] on icon at bounding box center [563, 241] width 10 height 10
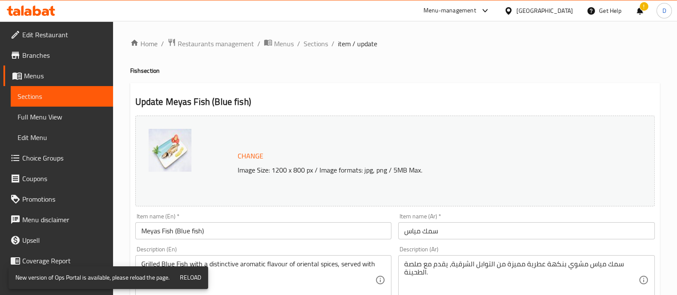
scroll to position [406, 0]
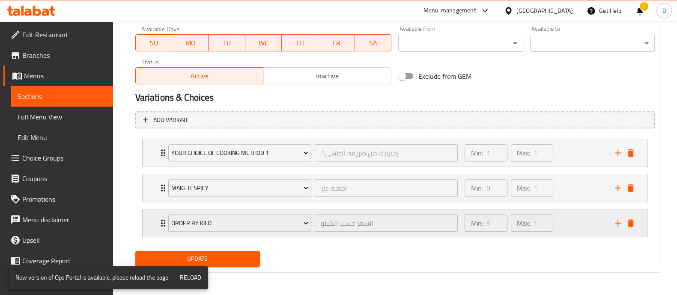
click at [562, 220] on div "Min: 1 ​ Max: 1 ​" at bounding box center [535, 222] width 150 height 27
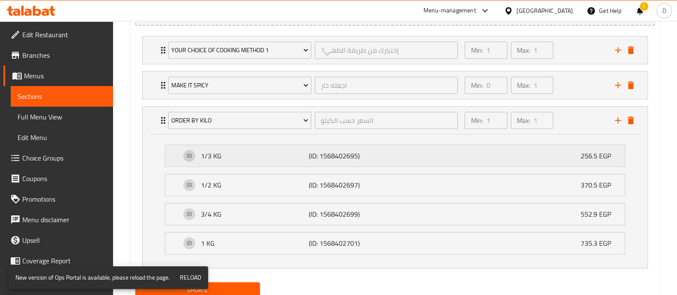
scroll to position [510, 0]
click at [583, 117] on div "Min: 1 ​ Max: 1 ​" at bounding box center [535, 119] width 150 height 27
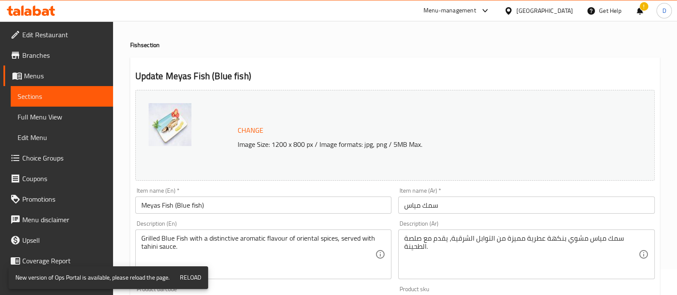
scroll to position [0, 0]
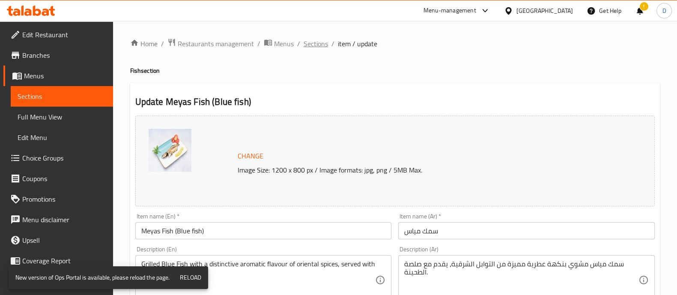
click at [317, 46] on span "Sections" at bounding box center [316, 44] width 24 height 10
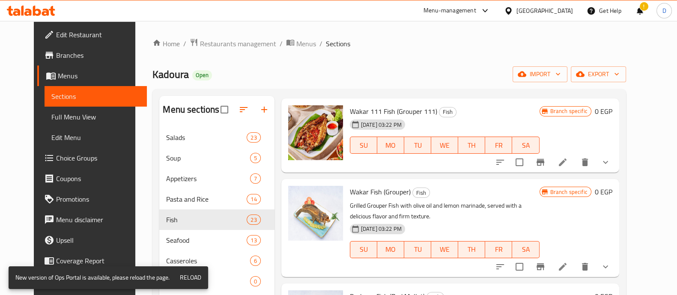
scroll to position [652, 0]
click at [575, 259] on li at bounding box center [563, 266] width 24 height 15
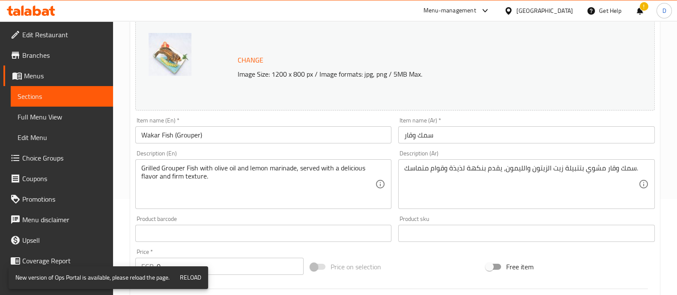
scroll to position [406, 0]
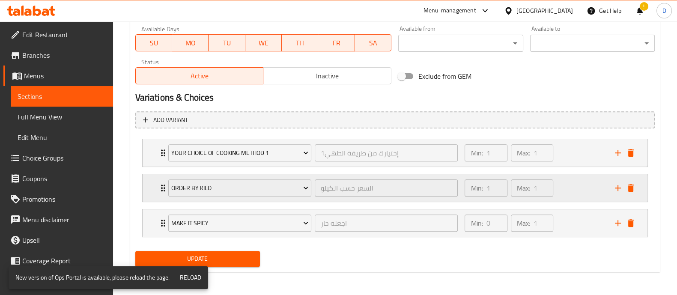
click at [554, 182] on div "Max: 1 ​" at bounding box center [532, 188] width 46 height 21
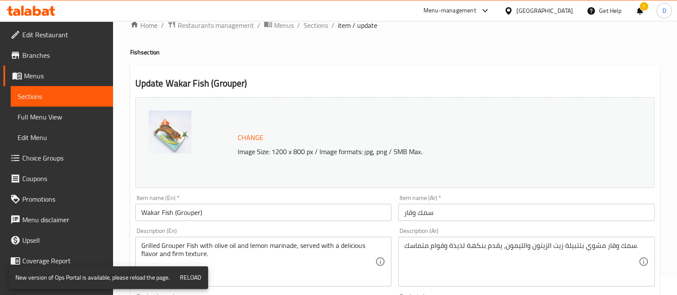
scroll to position [0, 0]
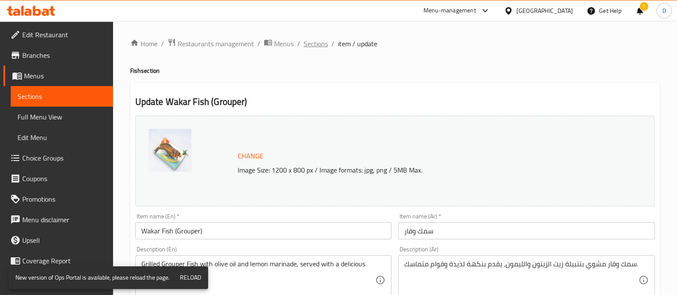
click at [311, 47] on span "Sections" at bounding box center [316, 44] width 24 height 10
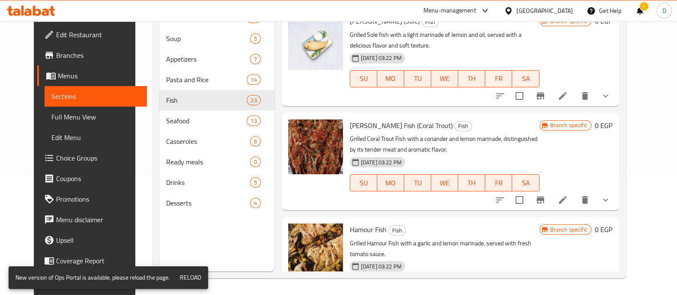
scroll to position [912, 0]
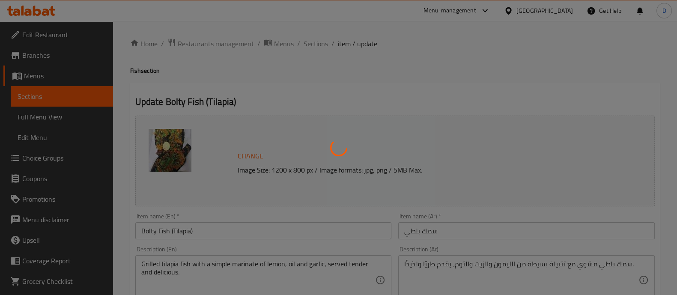
type input "اجعله حار"
type input "0"
type input "1"
type input "اختيارك لطريقة طهي سمكة السمك بلطي:"
type input "1"
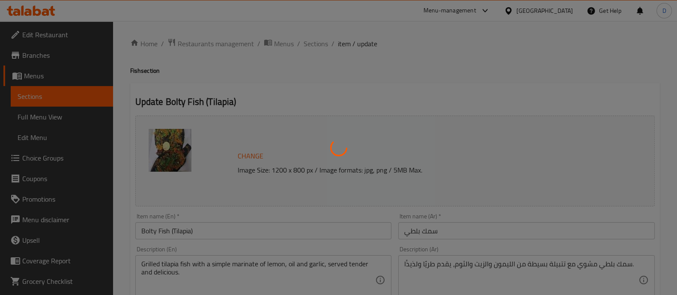
type input "1"
type input "السعر حسب الكيلو"
type input "1"
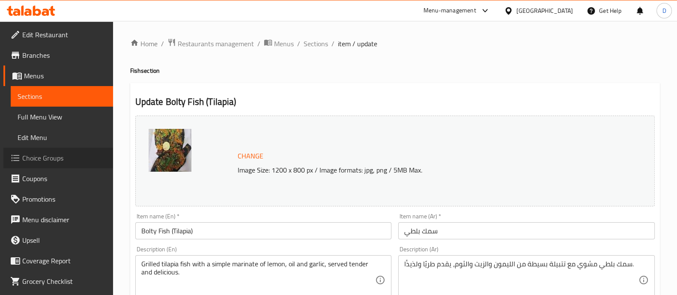
click at [60, 155] on span "Choice Groups" at bounding box center [64, 158] width 84 height 10
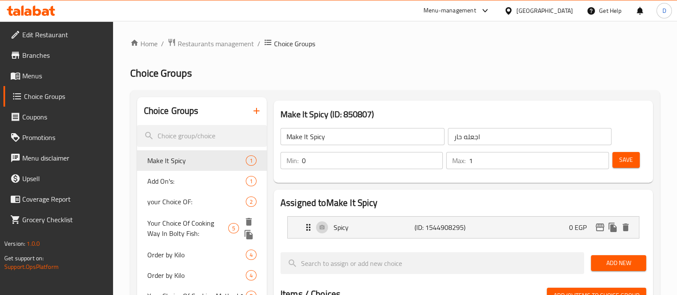
click at [155, 223] on span "Your Choice Of Cooking Way In Bolty Fish:" at bounding box center [187, 228] width 81 height 21
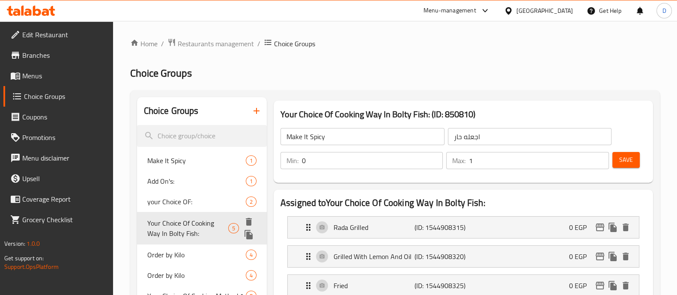
type input "Your Choice Of Cooking Way In Bolty Fish:"
type input "اختيارك لطريقة طهي سمكة السمك بلطي:"
type input "1"
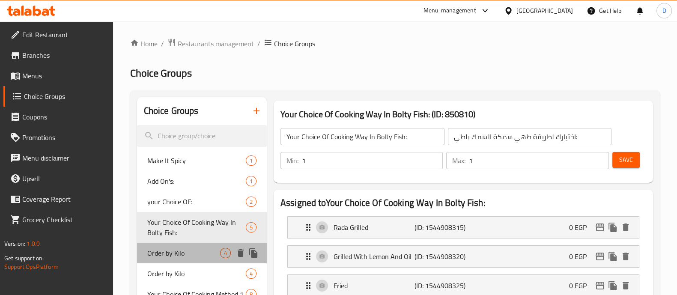
click at [169, 250] on span "Order by Kilo" at bounding box center [183, 253] width 73 height 10
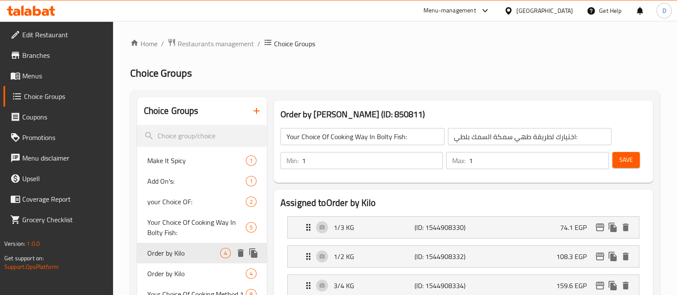
type input "Order by Kilo"
click at [171, 270] on span "Order by Kilo" at bounding box center [183, 274] width 73 height 10
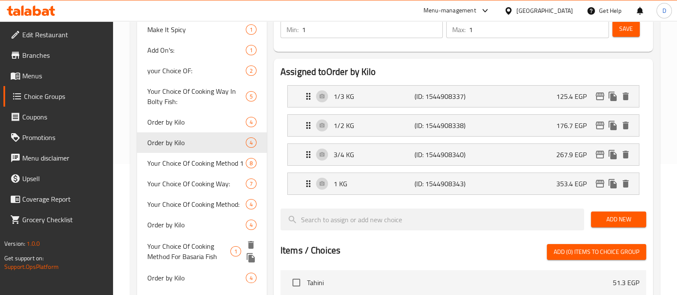
scroll to position [132, 0]
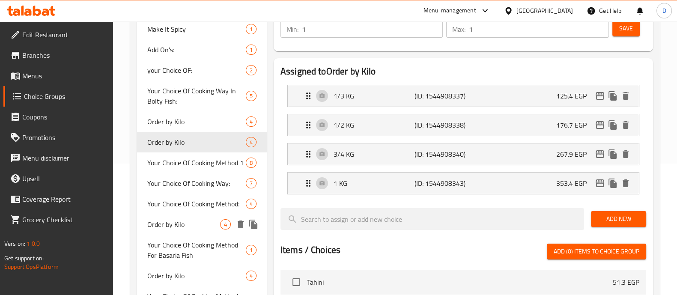
click at [180, 228] on span "Order by Kilo" at bounding box center [183, 224] width 73 height 10
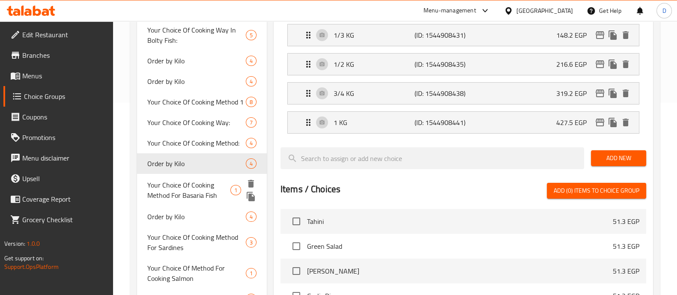
scroll to position [201, 0]
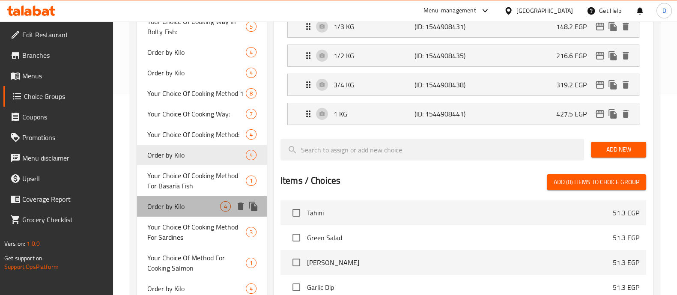
click at [181, 196] on div "Order by Kilo 4" at bounding box center [202, 206] width 130 height 21
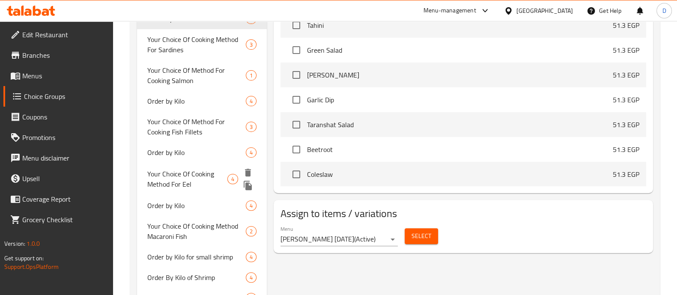
scroll to position [392, 0]
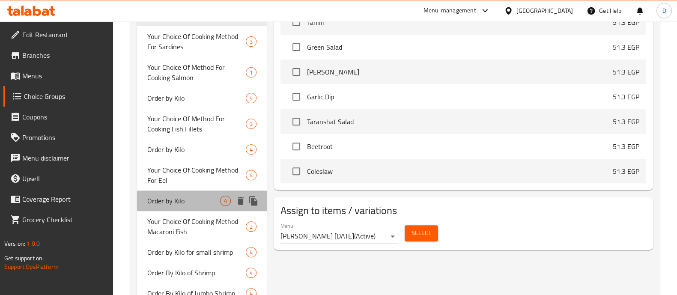
click at [183, 207] on div "Order by Kilo 4" at bounding box center [202, 201] width 130 height 21
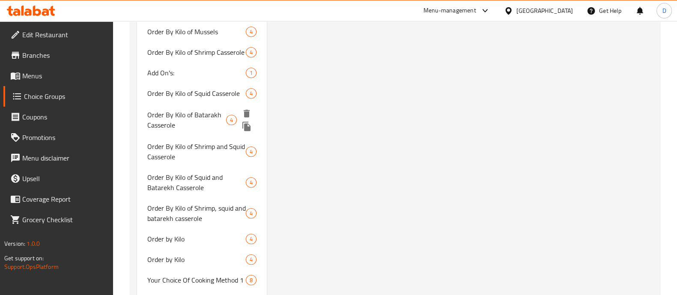
scroll to position [873, 0]
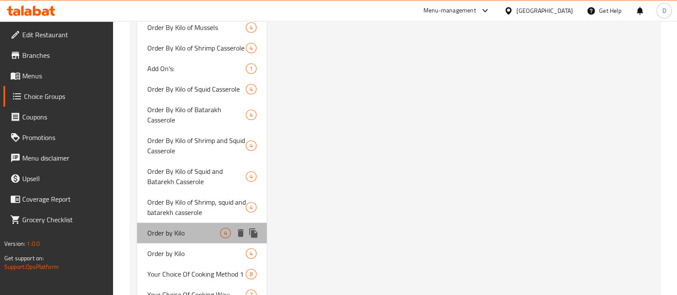
click at [200, 228] on span "Order by Kilo" at bounding box center [183, 233] width 73 height 10
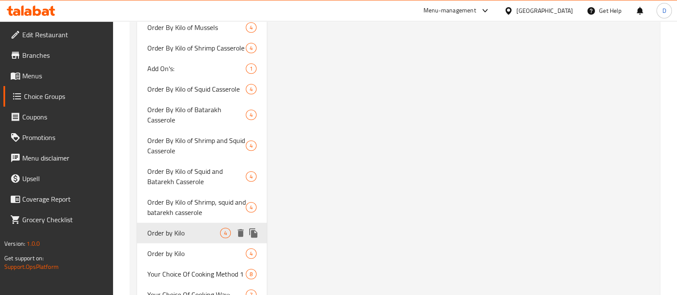
type input "السعر حسب الكيلو"
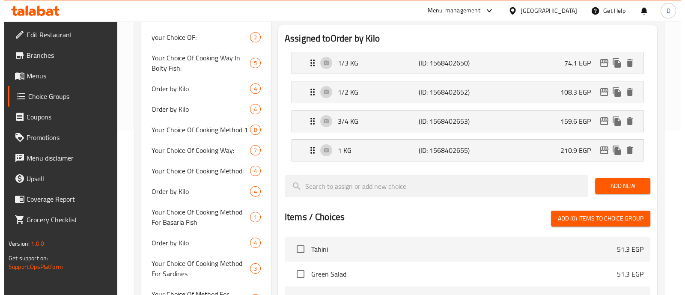
scroll to position [164, 0]
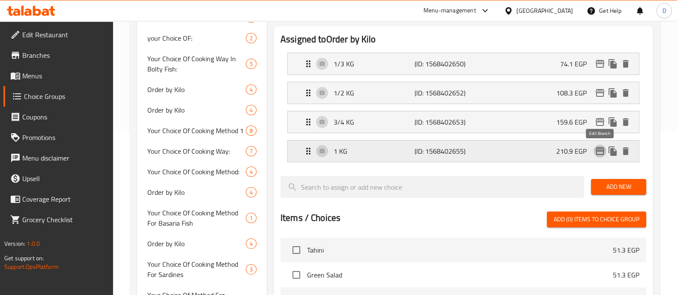
click at [596, 151] on icon "edit" at bounding box center [600, 151] width 10 height 10
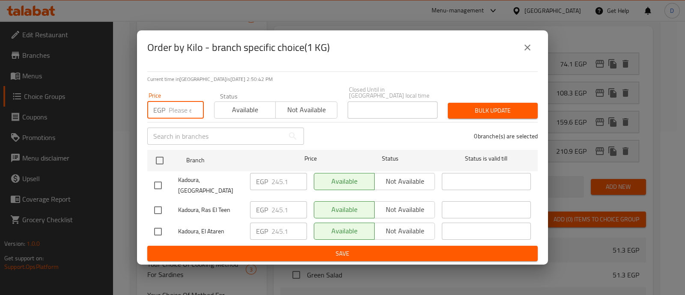
click at [176, 112] on input "number" at bounding box center [186, 110] width 35 height 17
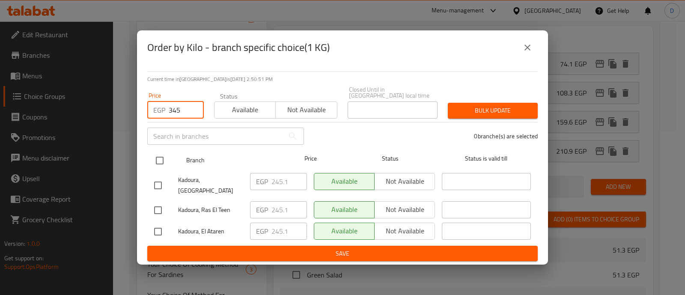
type input "345"
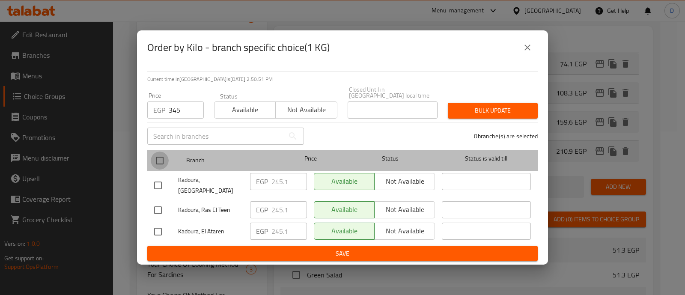
click at [154, 162] on input "checkbox" at bounding box center [160, 161] width 18 height 18
checkbox input "true"
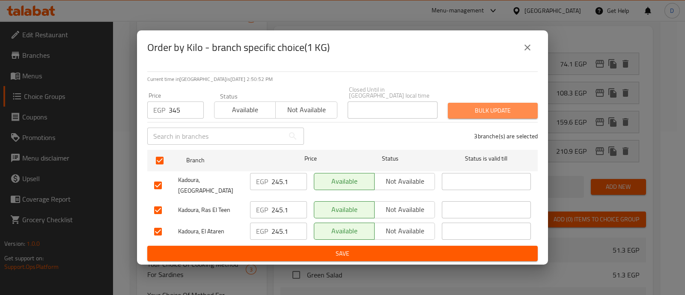
click at [475, 105] on span "Bulk update" at bounding box center [493, 110] width 76 height 11
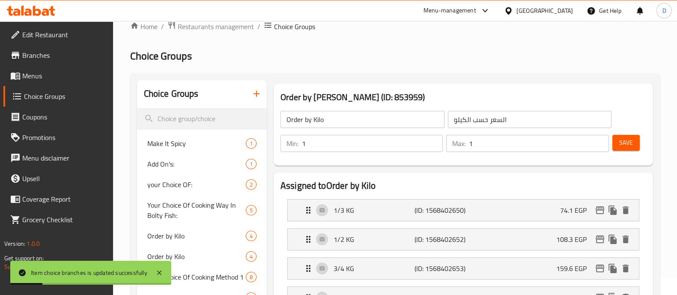
scroll to position [10, 0]
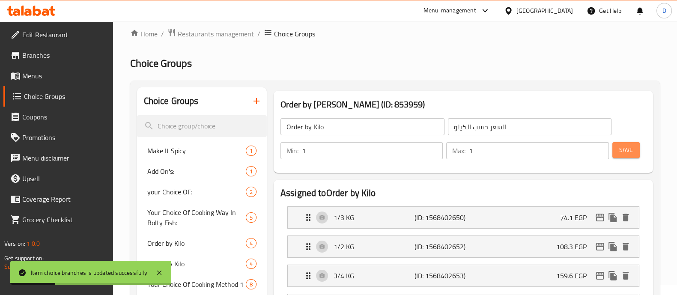
click at [628, 153] on span "Save" at bounding box center [626, 150] width 14 height 11
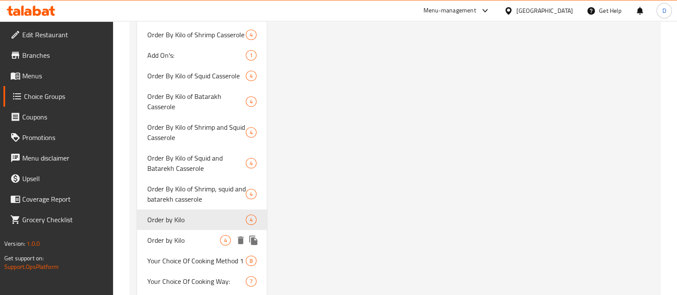
scroll to position [886, 0]
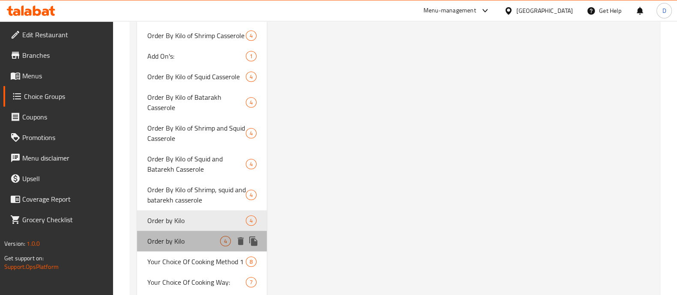
click at [202, 238] on span "Order by Kilo" at bounding box center [183, 241] width 73 height 10
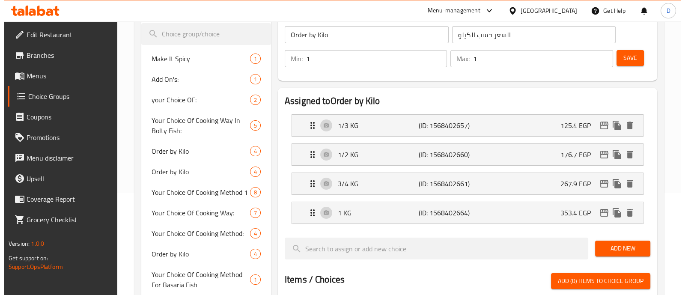
scroll to position [102, 0]
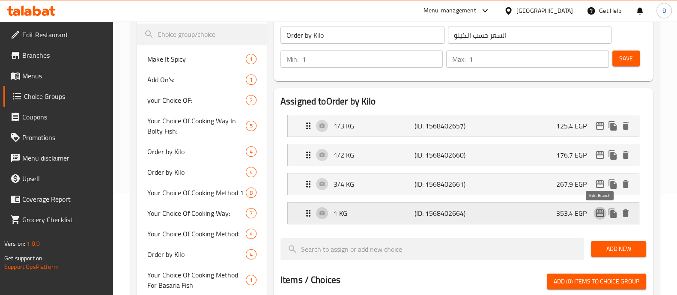
click at [600, 209] on icon "edit" at bounding box center [600, 213] width 9 height 8
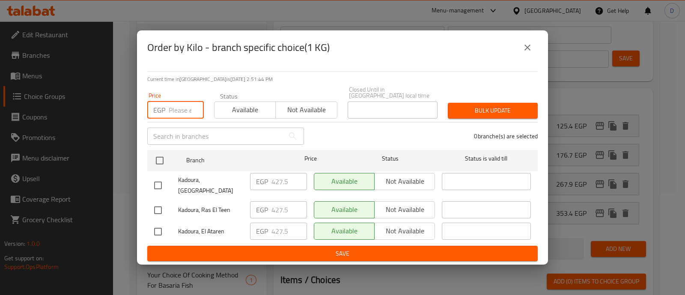
click at [177, 108] on input "number" at bounding box center [186, 110] width 35 height 17
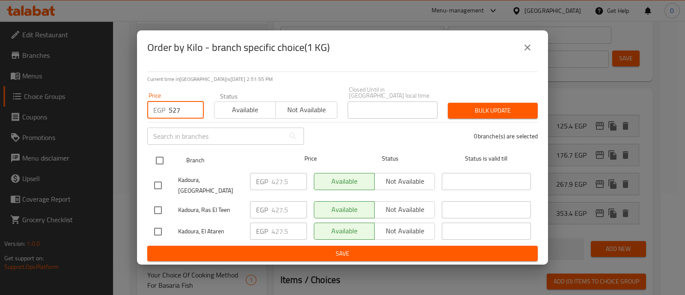
type input "527"
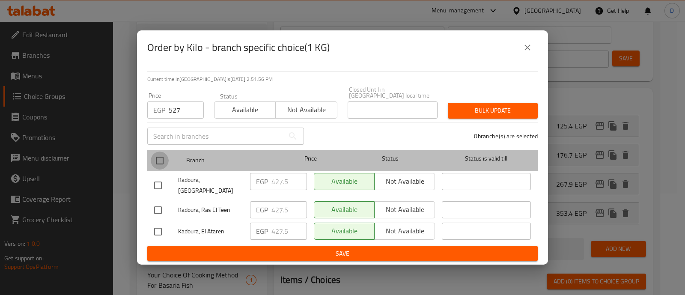
click at [162, 158] on input "checkbox" at bounding box center [160, 161] width 18 height 18
checkbox input "true"
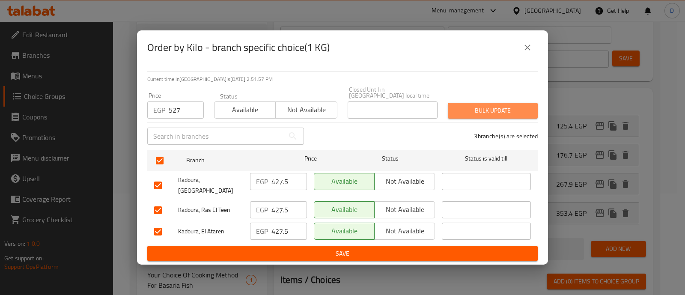
click at [476, 117] on button "Bulk update" at bounding box center [493, 111] width 90 height 16
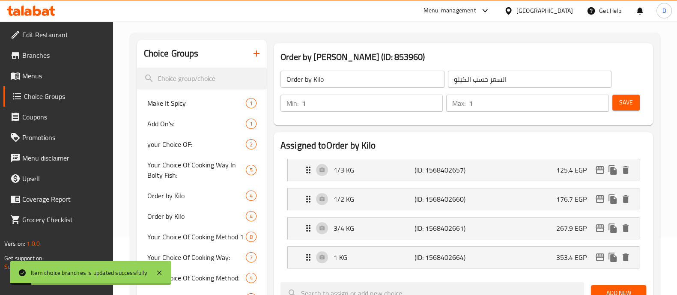
scroll to position [37, 0]
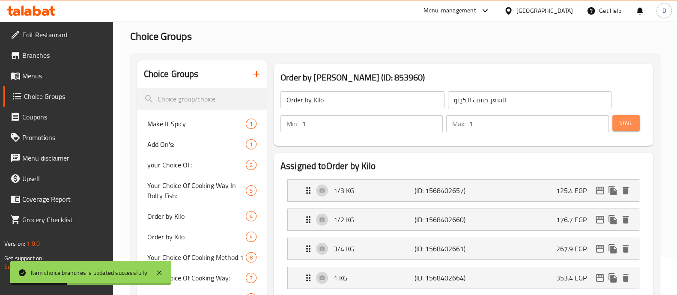
click at [634, 119] on button "Save" at bounding box center [626, 123] width 27 height 16
click at [634, 119] on div at bounding box center [338, 147] width 677 height 295
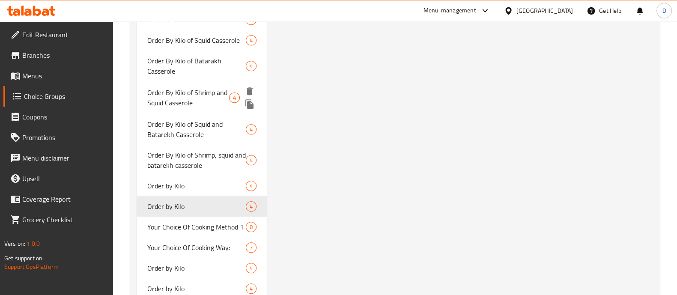
scroll to position [935, 0]
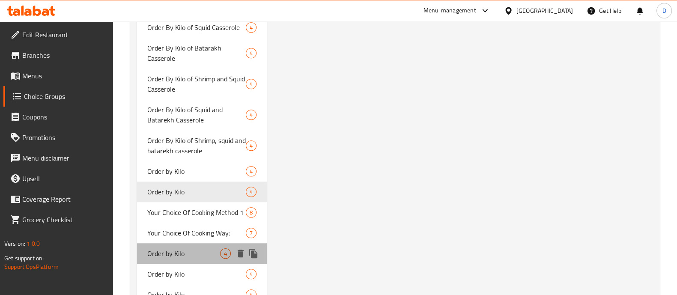
click at [172, 258] on span "Order by Kilo" at bounding box center [183, 253] width 73 height 10
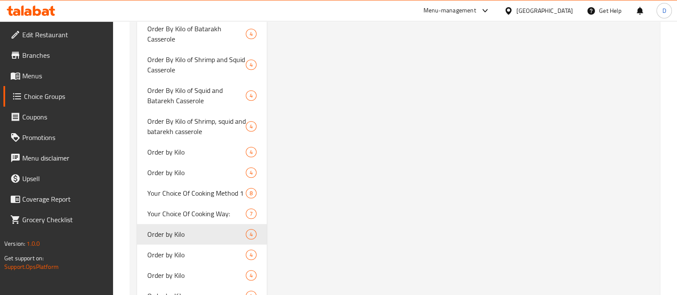
scroll to position [955, 0]
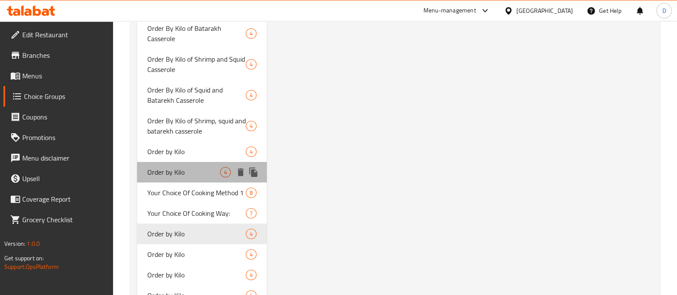
click at [183, 179] on div "Order by Kilo 4" at bounding box center [202, 172] width 130 height 21
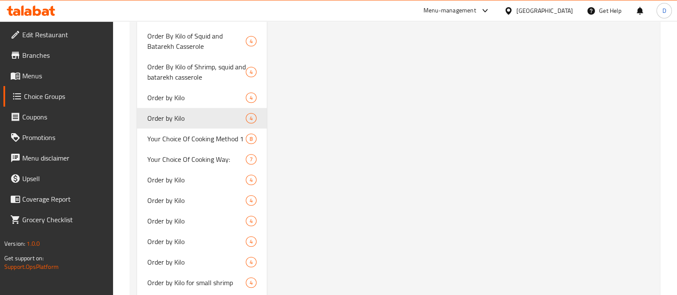
scroll to position [1013, 0]
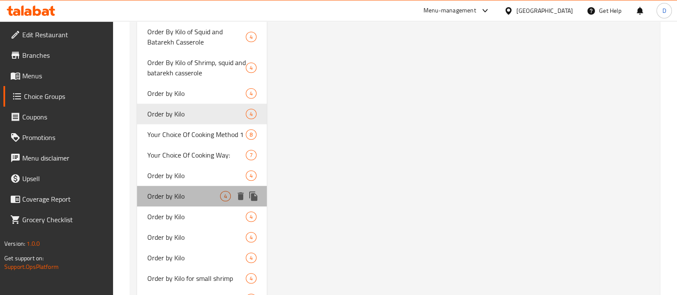
click at [176, 194] on span "Order by Kilo" at bounding box center [183, 196] width 73 height 10
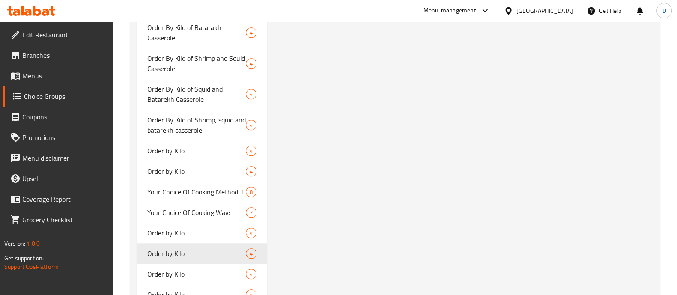
scroll to position [983, 0]
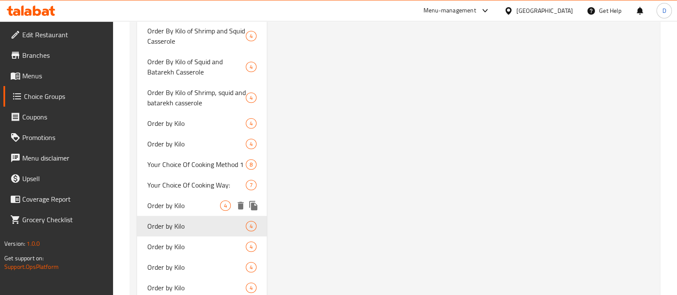
click at [185, 209] on span "Order by Kilo" at bounding box center [183, 205] width 73 height 10
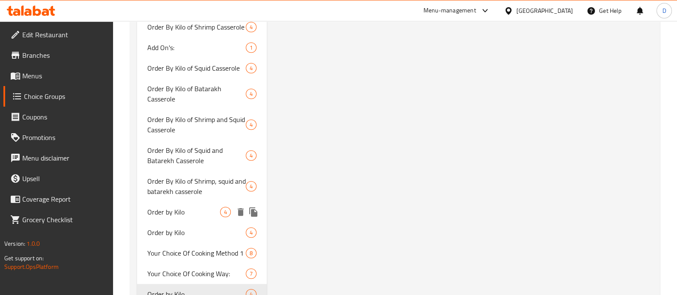
scroll to position [974, 0]
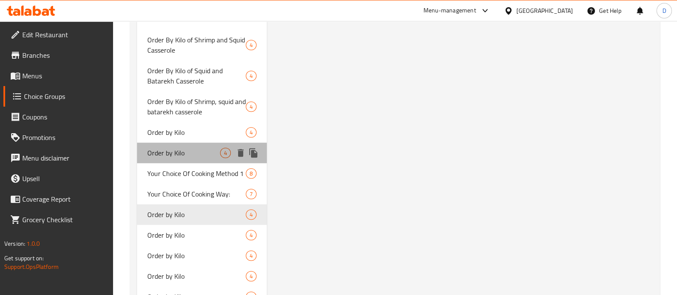
click at [197, 149] on span "Order by Kilo" at bounding box center [183, 153] width 73 height 10
type input "السعر حسب الكيلو"
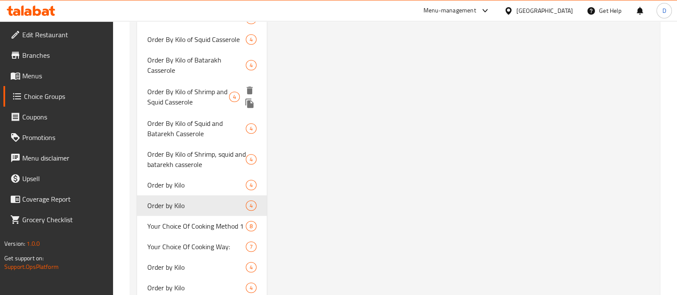
scroll to position [924, 0]
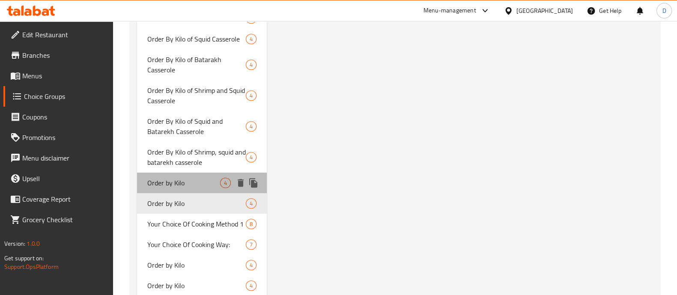
click at [184, 178] on span "Order by Kilo" at bounding box center [183, 183] width 73 height 10
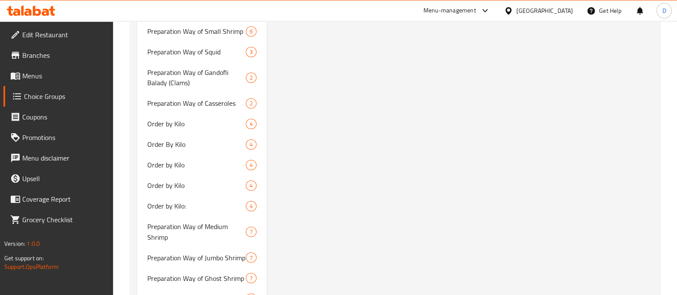
scroll to position [1782, 0]
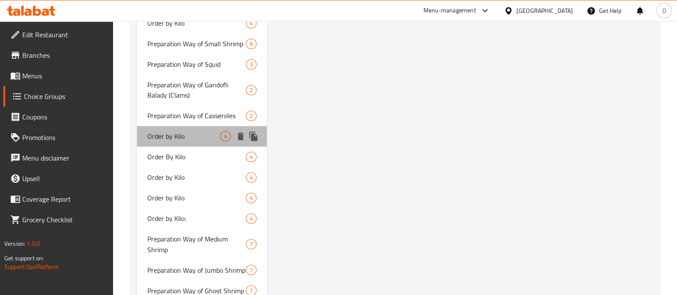
click at [155, 135] on span "Order by Kilo" at bounding box center [183, 136] width 73 height 10
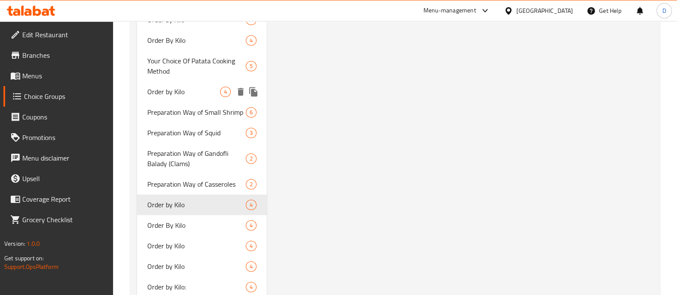
scroll to position [1715, 0]
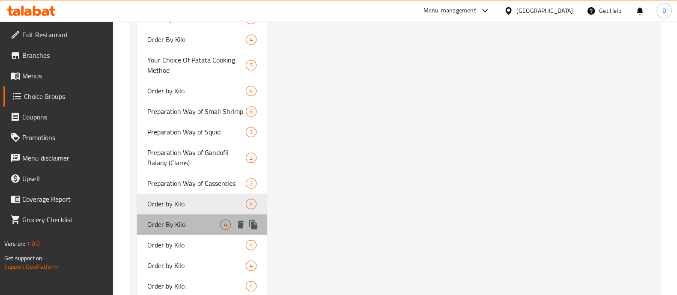
click at [182, 222] on span "Order By Kilo" at bounding box center [183, 224] width 73 height 10
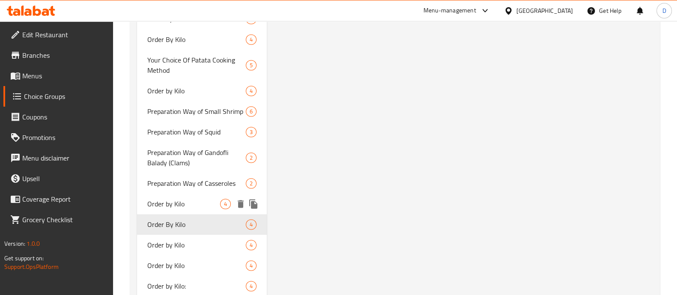
type input "Order By Kilo"
type input "السعر حسب الوزن"
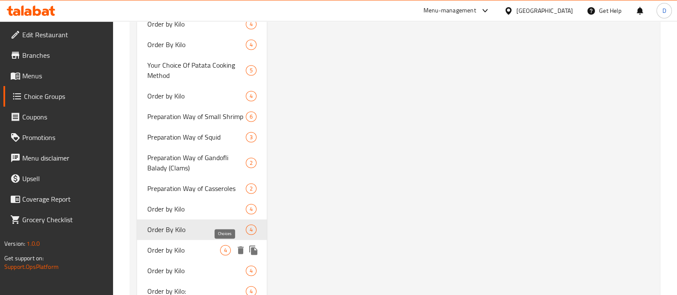
scroll to position [1806, 0]
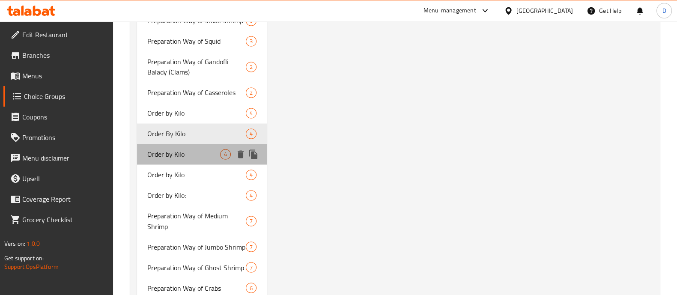
click at [181, 151] on span "Order by Kilo" at bounding box center [183, 154] width 73 height 10
type input "Order by Kilo"
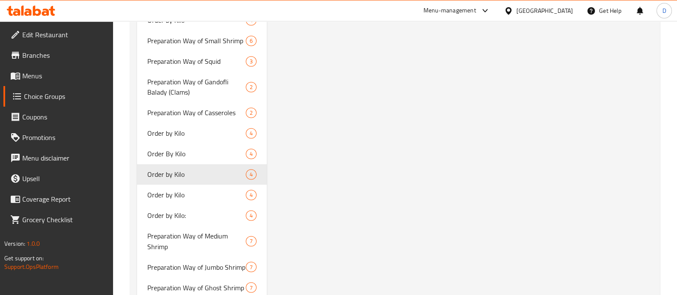
scroll to position [1788, 0]
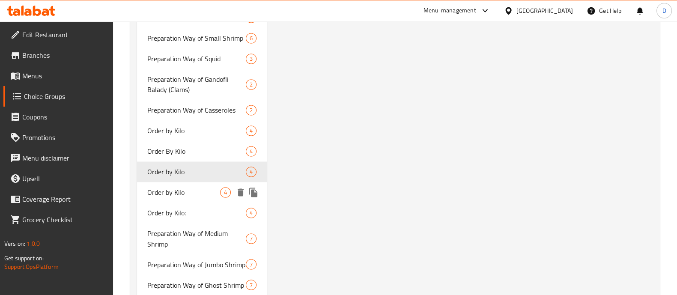
click at [178, 191] on span "Order by Kilo" at bounding box center [183, 192] width 73 height 10
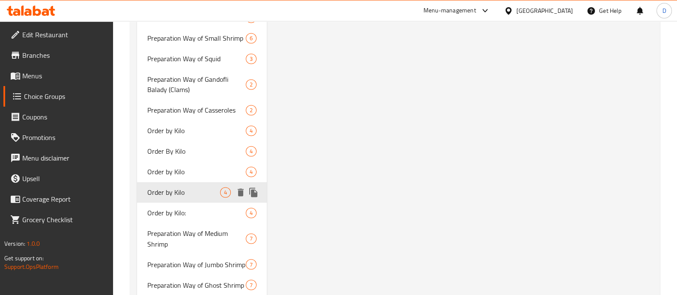
type input "السعر حسب الكيلو"
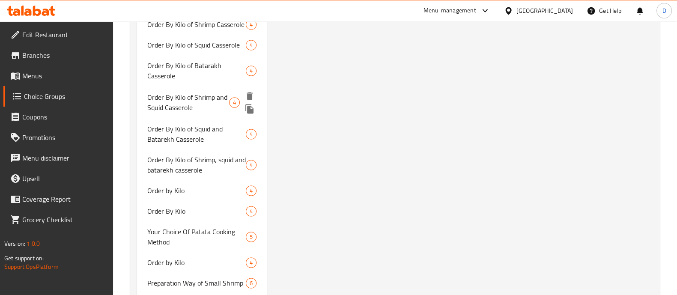
scroll to position [1547, 0]
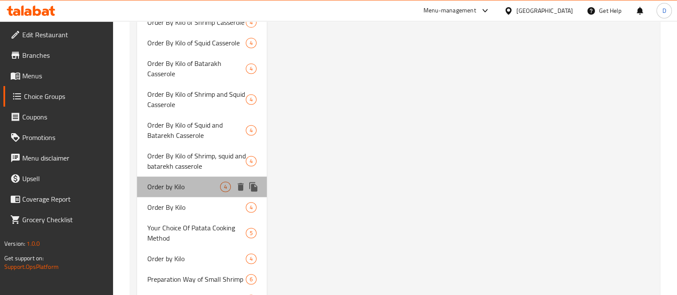
click at [197, 182] on span "Order by Kilo" at bounding box center [183, 187] width 73 height 10
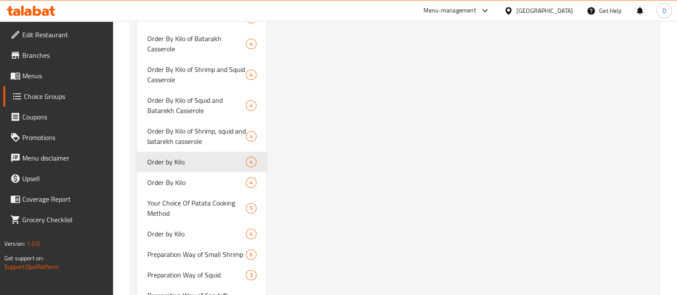
scroll to position [1572, 0]
click at [201, 182] on span "Order By Kilo" at bounding box center [183, 182] width 73 height 10
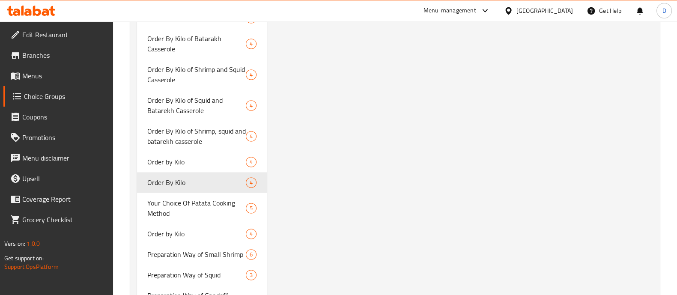
type input "Order By Kilo"
type input "السعر حسب الوزن"
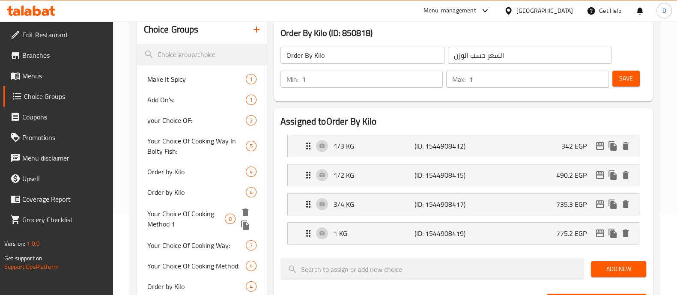
scroll to position [81, 0]
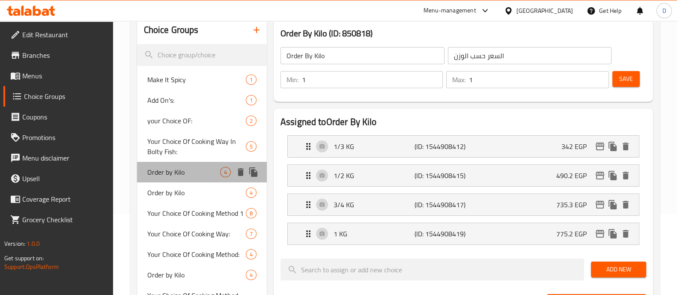
click at [163, 177] on span "Order by Kilo" at bounding box center [183, 172] width 73 height 10
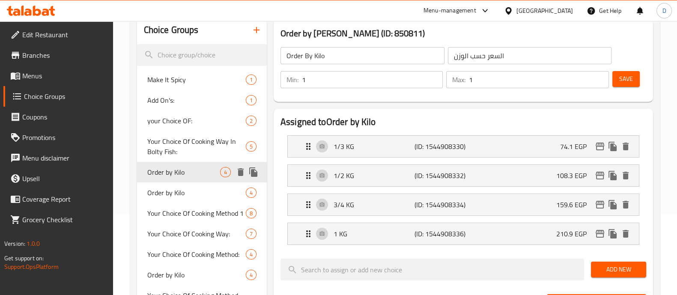
type input "Order by Kilo"
type input "السعر حسب الكيلو"
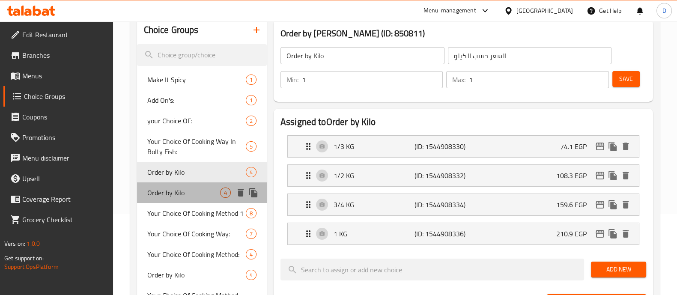
click at [166, 191] on span "Order by Kilo" at bounding box center [183, 193] width 73 height 10
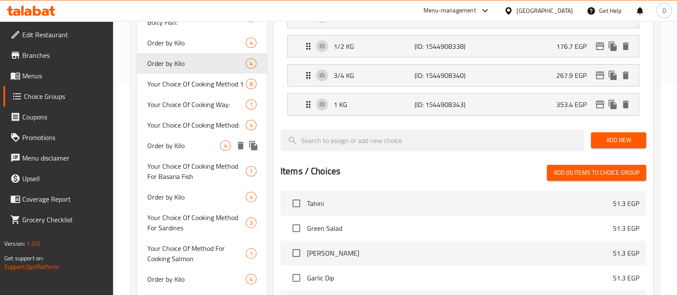
scroll to position [211, 0]
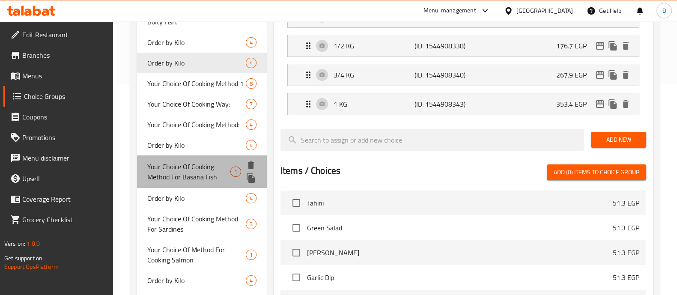
click at [177, 185] on div "Your Choice Of Cooking Method For Basaria Fish 1" at bounding box center [202, 171] width 130 height 33
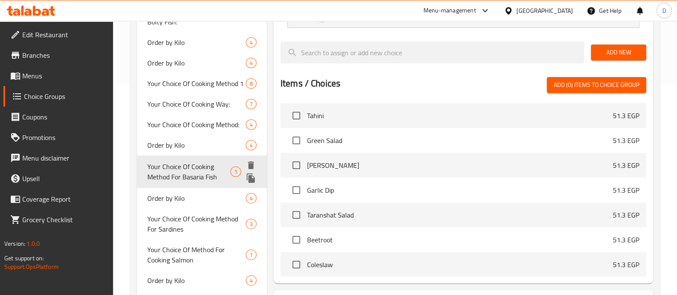
type input "Your Choice Of Cooking Method For Basaria Fish"
type input "إختيارك من طريقة الطهي سمك بساريا"
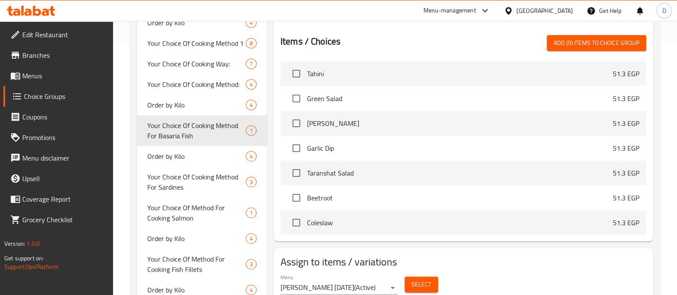
scroll to position [255, 0]
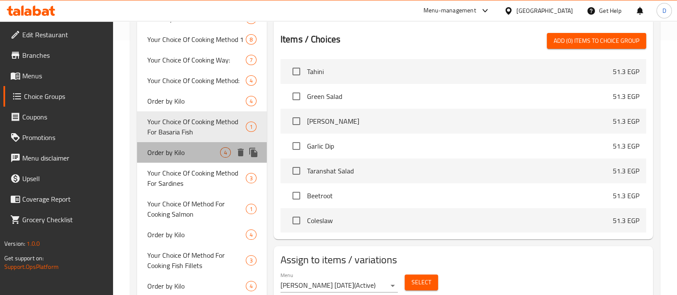
click at [174, 143] on div "Order by Kilo 4" at bounding box center [202, 152] width 130 height 21
type input "Order by Kilo"
type input "السعر حسب الكيلو"
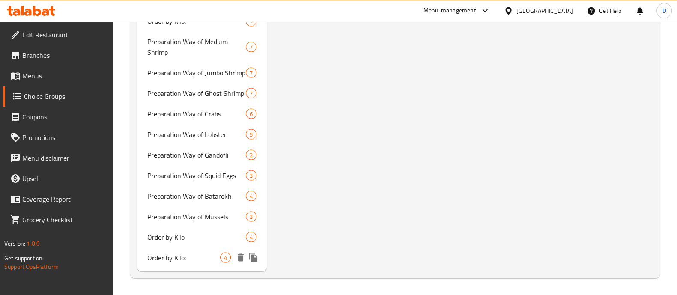
scroll to position [1979, 0]
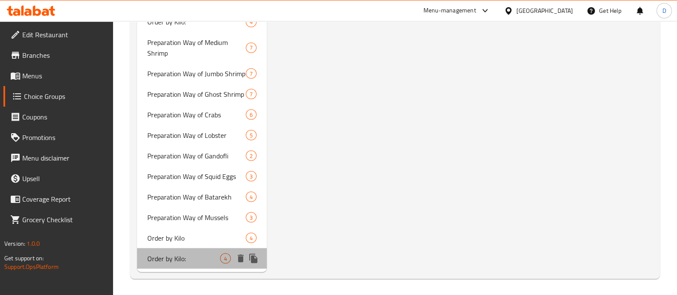
click at [177, 259] on span "Order by Kilo:" at bounding box center [183, 258] width 73 height 10
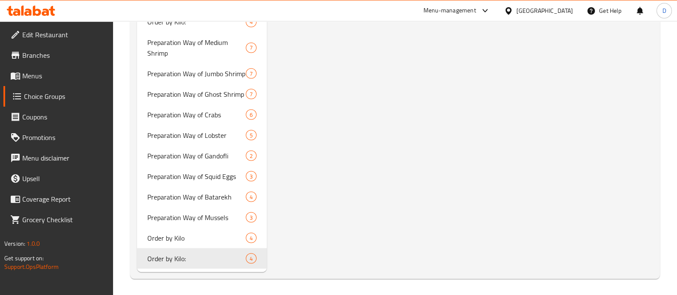
type input "Order by Kilo:"
type input "طلب بالكيلو:"
drag, startPoint x: 167, startPoint y: 236, endPoint x: 170, endPoint y: 244, distance: 7.9
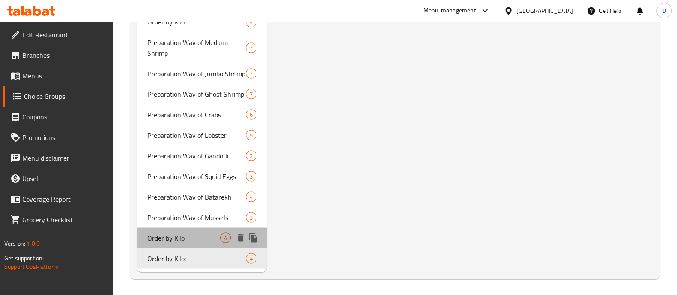
click at [170, 244] on div "Order by Kilo 4" at bounding box center [202, 237] width 130 height 21
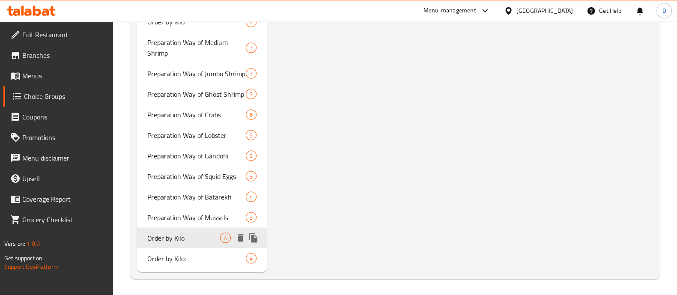
type input "Order by Kilo"
type input "السعر حسب الكيلو"
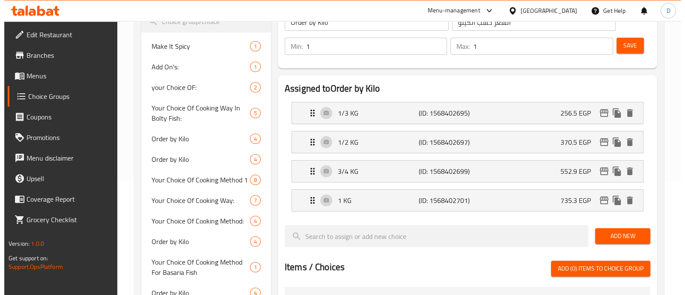
scroll to position [114, 0]
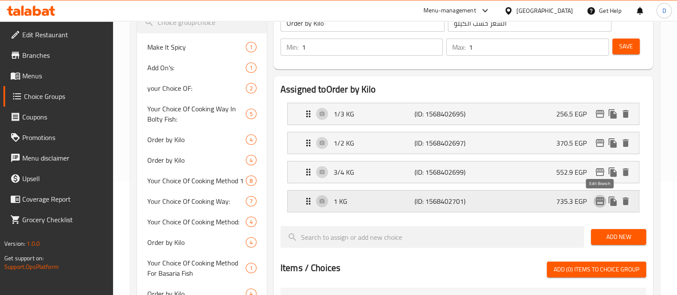
click at [600, 197] on icon "edit" at bounding box center [600, 201] width 9 height 8
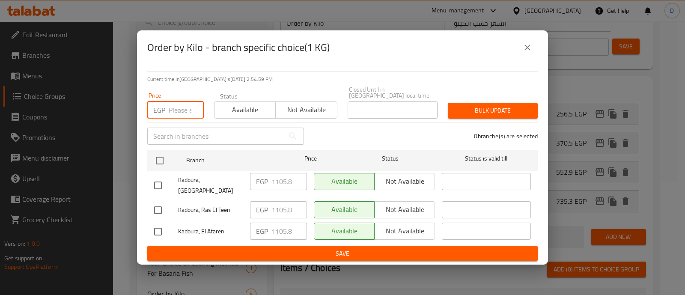
click at [182, 108] on input "number" at bounding box center [186, 110] width 35 height 17
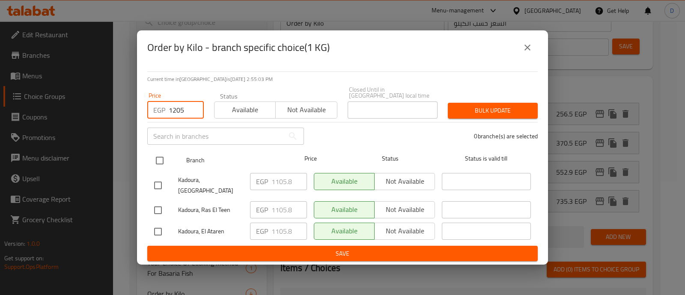
type input "1205"
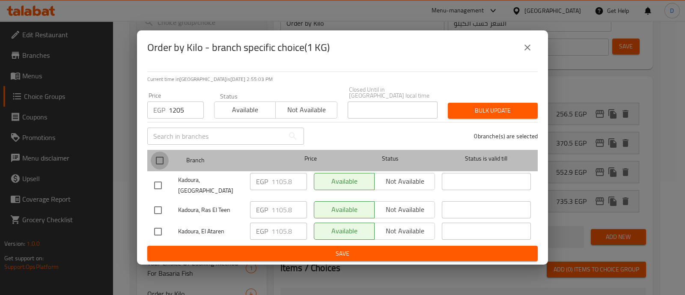
click at [161, 161] on input "checkbox" at bounding box center [160, 161] width 18 height 18
checkbox input "true"
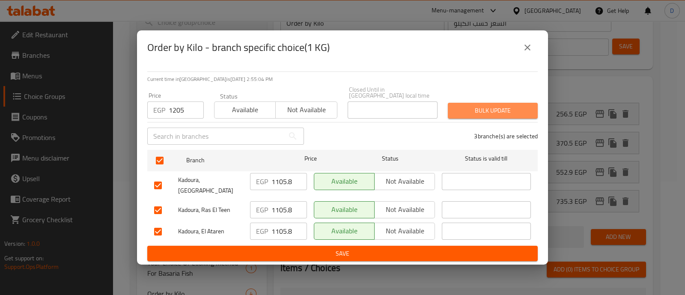
click at [498, 109] on span "Bulk update" at bounding box center [493, 110] width 76 height 11
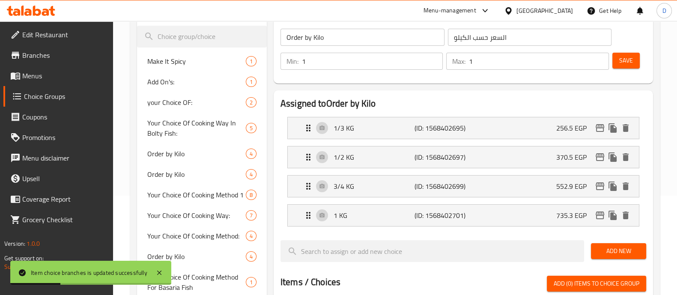
scroll to position [0, 0]
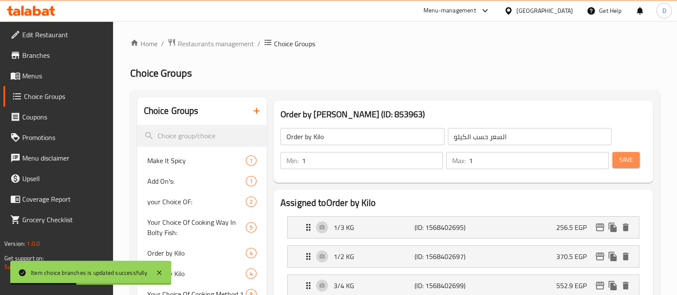
click at [615, 155] on button "Save" at bounding box center [626, 160] width 27 height 16
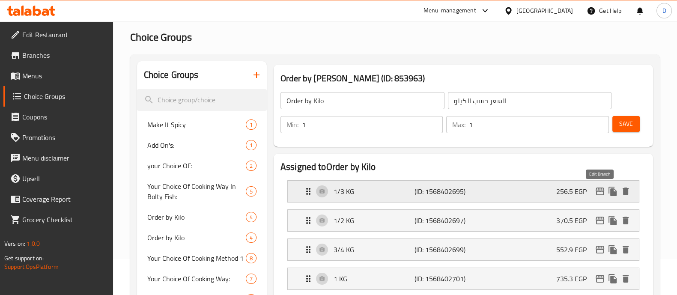
click at [599, 194] on icon "edit" at bounding box center [600, 191] width 10 height 10
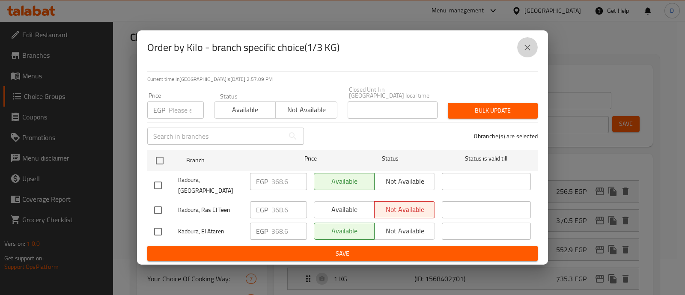
click at [523, 53] on icon "close" at bounding box center [528, 47] width 10 height 10
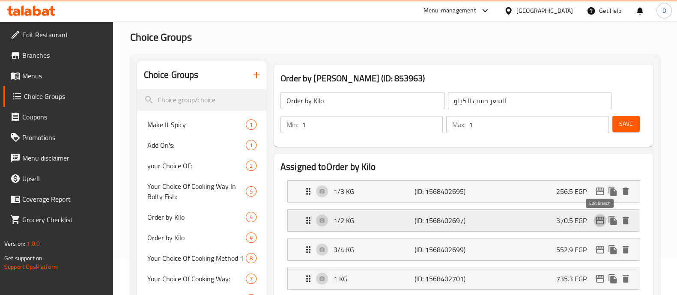
click at [596, 219] on icon "edit" at bounding box center [600, 221] width 9 height 8
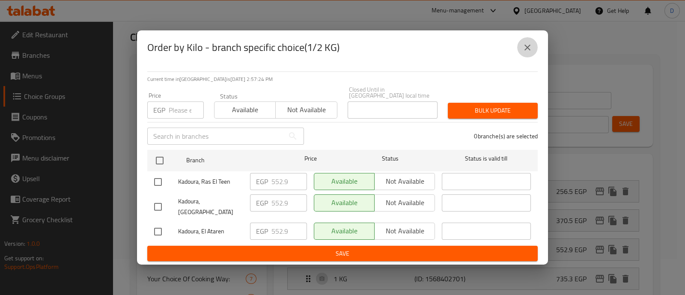
click at [530, 53] on icon "close" at bounding box center [528, 47] width 10 height 10
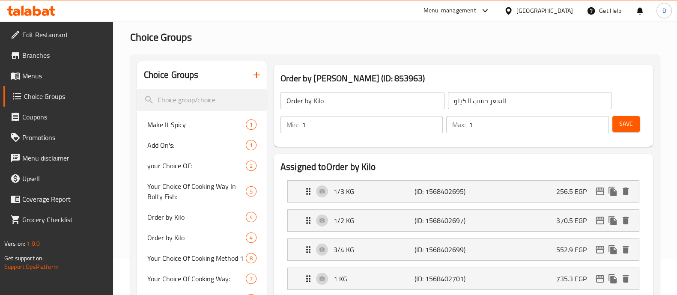
scroll to position [111, 0]
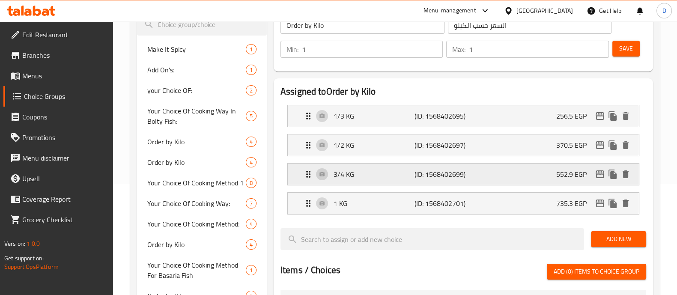
click at [503, 172] on div "3/4 KG (ID: 1568402699) 552.9 EGP" at bounding box center [466, 174] width 326 height 21
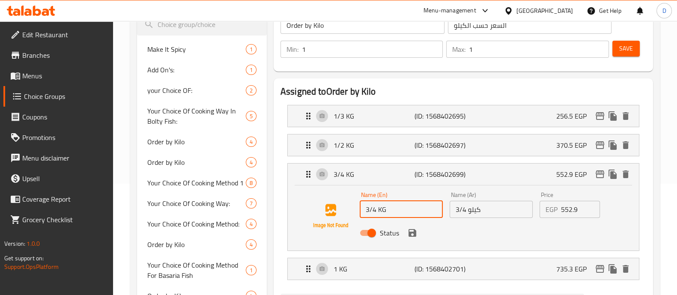
drag, startPoint x: 416, startPoint y: 214, endPoint x: 353, endPoint y: 214, distance: 62.1
click at [353, 214] on div "Name (En) 3/4 KG Name (En) Name (Ar) 3/4 كيلو Name (Ar) Price EGP 552.9 Price S…" at bounding box center [464, 216] width 324 height 58
type input "c"
type input "3/4 KG"
click at [598, 181] on div "3/4 KG (ID: 1568402699) 552.9 EGP" at bounding box center [466, 174] width 326 height 21
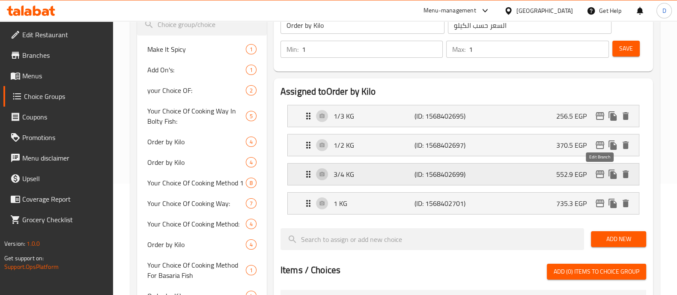
click at [599, 172] on icon "edit" at bounding box center [600, 174] width 10 height 10
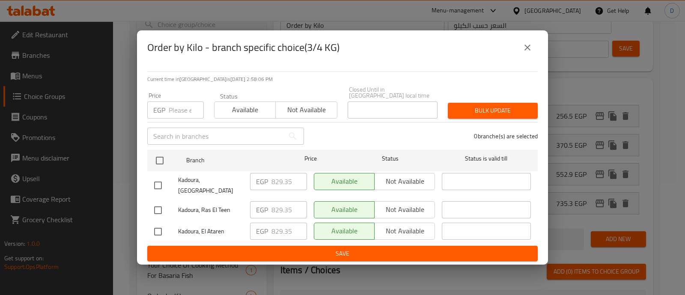
click at [532, 53] on icon "close" at bounding box center [528, 47] width 10 height 10
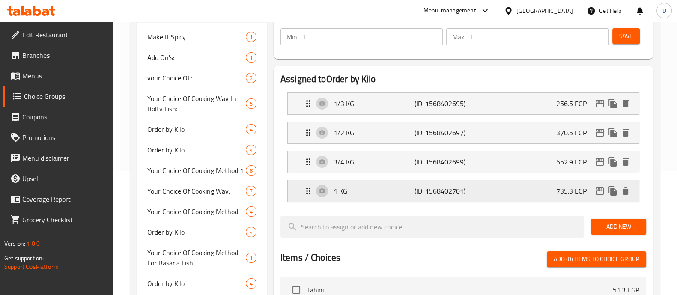
scroll to position [124, 0]
click at [413, 194] on p "1 KG" at bounding box center [374, 190] width 81 height 10
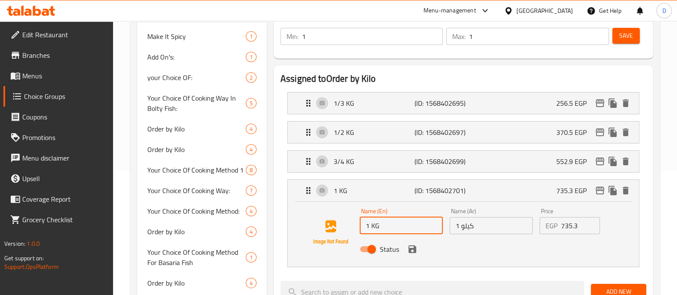
drag, startPoint x: 401, startPoint y: 228, endPoint x: 353, endPoint y: 224, distance: 47.7
click at [353, 224] on div "Name (En) 1 KG Name (En) Name (Ar) 1 كيلو Name (Ar) Price EGP 735.3 Price Status" at bounding box center [464, 232] width 324 height 58
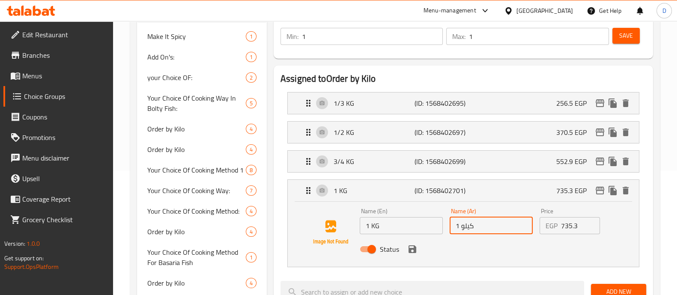
drag, startPoint x: 493, startPoint y: 230, endPoint x: 441, endPoint y: 226, distance: 51.5
click at [441, 226] on div "Name (En) 1 KG Name (En) Name (Ar) 1 كيلو Name (Ar) Price EGP 735.3 Price Status" at bounding box center [491, 233] width 270 height 56
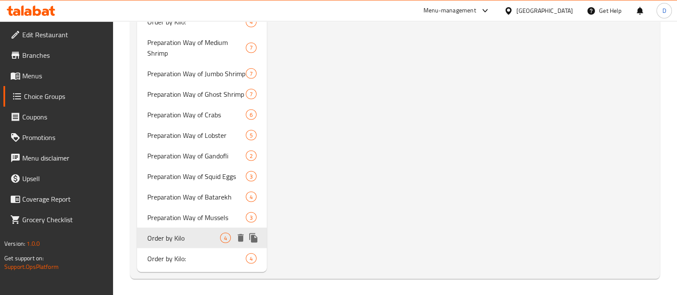
click at [203, 236] on span "Order by Kilo" at bounding box center [183, 238] width 73 height 10
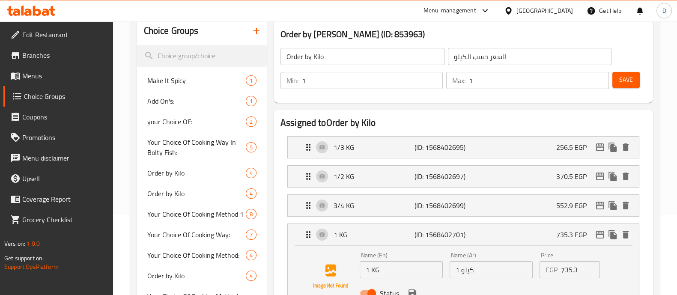
scroll to position [0, 0]
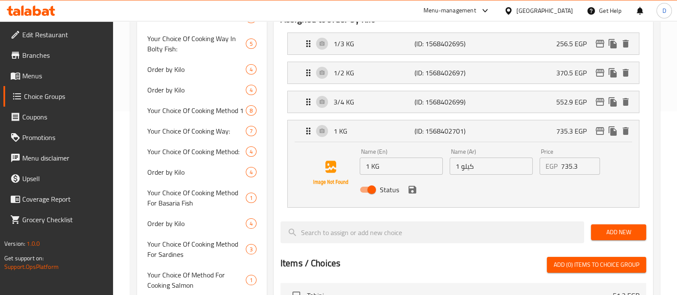
scroll to position [185, 0]
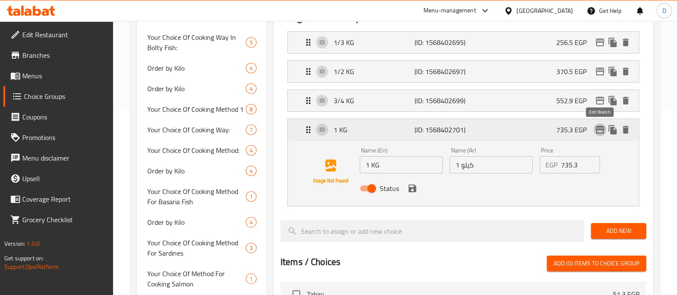
click at [601, 130] on icon "edit" at bounding box center [600, 130] width 10 height 10
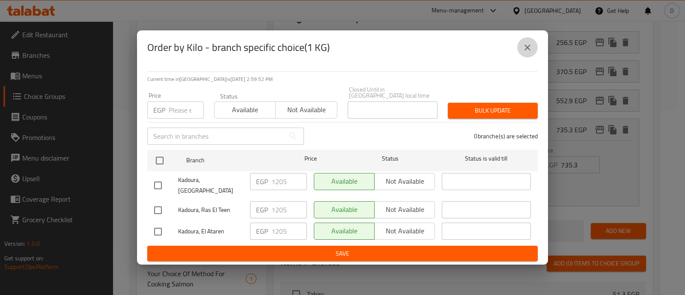
click at [529, 53] on icon "close" at bounding box center [528, 47] width 10 height 10
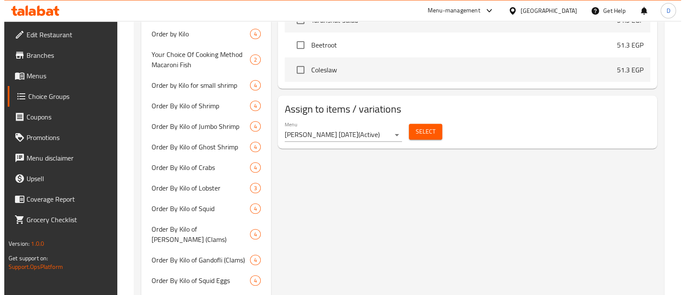
scroll to position [558, 0]
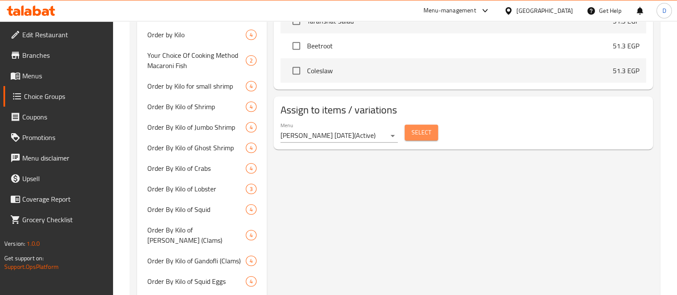
click at [430, 127] on span "Select" at bounding box center [422, 132] width 20 height 11
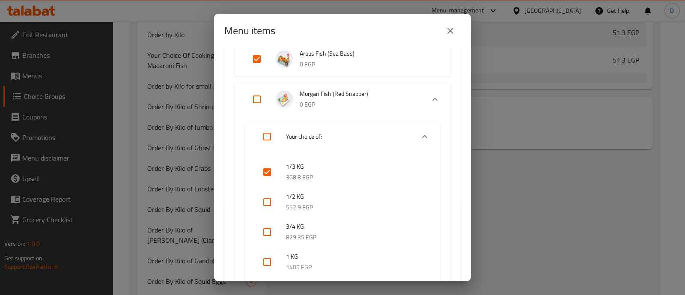
scroll to position [290, 0]
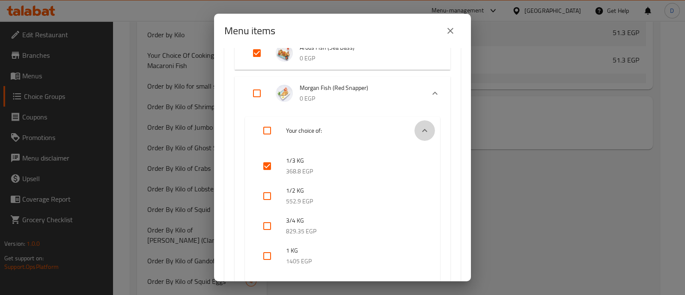
click at [422, 130] on icon "Expand" at bounding box center [424, 130] width 5 height 3
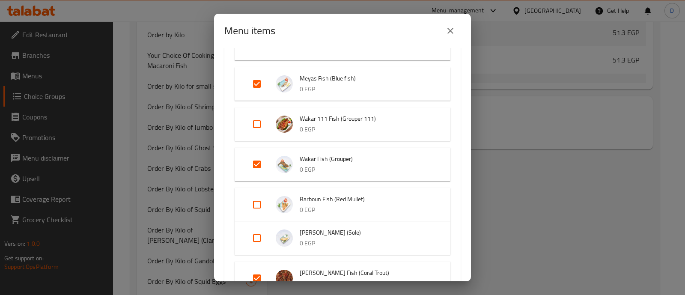
scroll to position [389, 0]
click at [256, 238] on input "Expand" at bounding box center [257, 237] width 21 height 21
checkbox input "true"
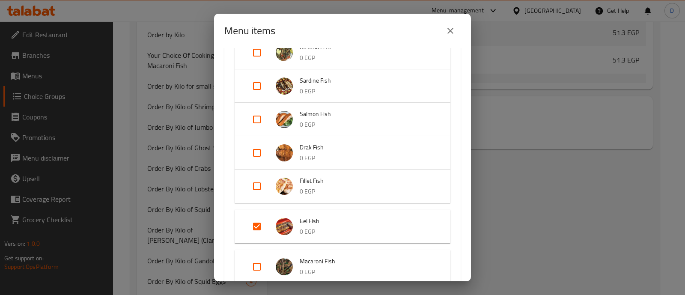
scroll to position [816, 0]
click at [257, 182] on input "Expand" at bounding box center [257, 185] width 21 height 21
checkbox input "true"
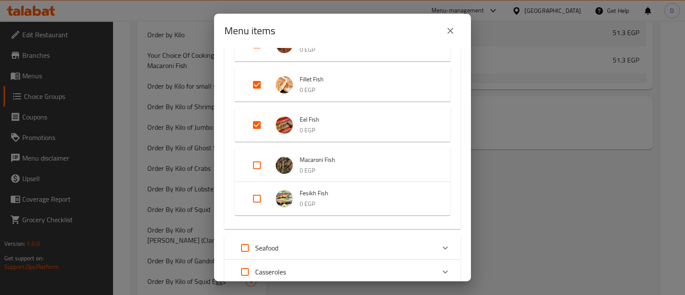
scroll to position [1032, 0]
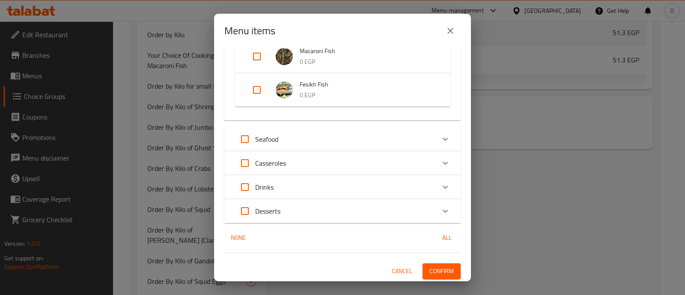
click at [376, 136] on div "Seafood" at bounding box center [335, 139] width 200 height 21
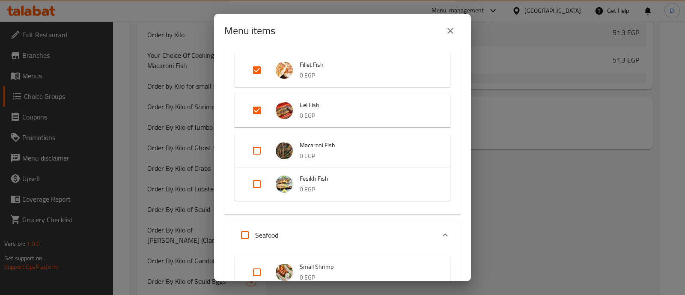
scroll to position [935, 0]
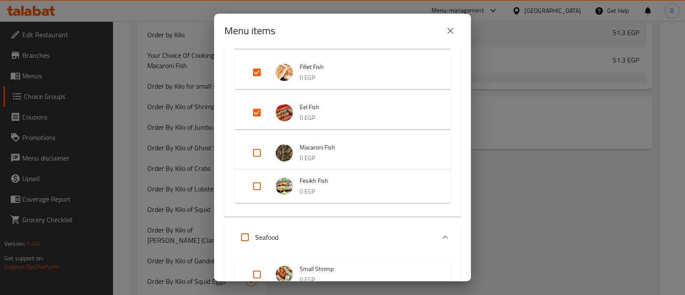
click at [421, 228] on div "Seafood" at bounding box center [335, 237] width 200 height 21
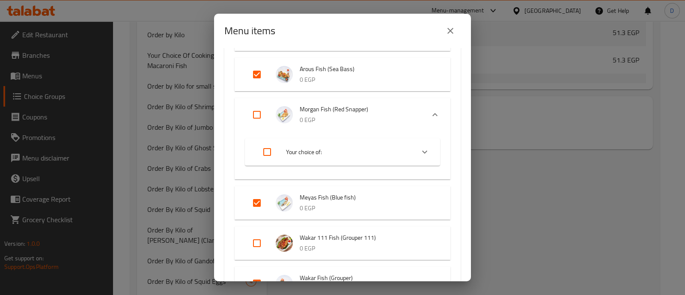
scroll to position [269, 0]
click at [253, 202] on input "Expand" at bounding box center [257, 201] width 21 height 21
checkbox input "false"
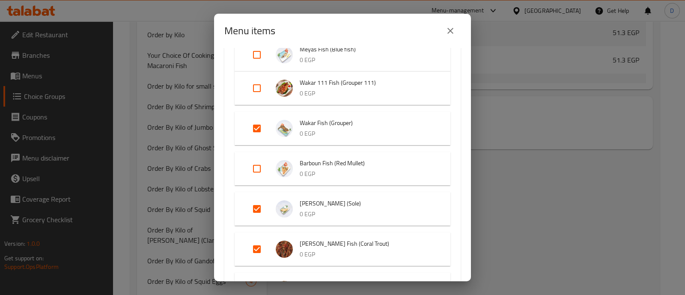
scroll to position [417, 0]
click at [259, 127] on input "Expand" at bounding box center [257, 127] width 21 height 21
checkbox input "false"
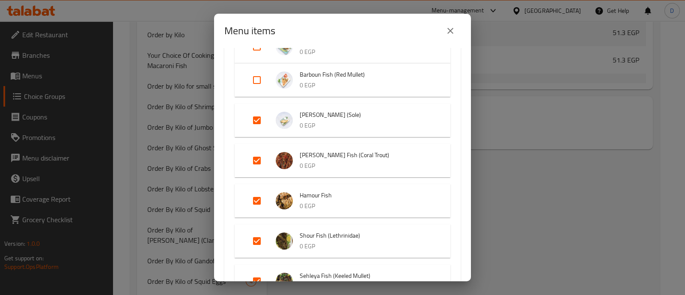
scroll to position [492, 0]
click at [263, 200] on input "Expand" at bounding box center [257, 200] width 21 height 21
click at [259, 193] on input "Expand" at bounding box center [257, 200] width 21 height 21
checkbox input "true"
click at [451, 32] on icon "close" at bounding box center [451, 31] width 6 height 6
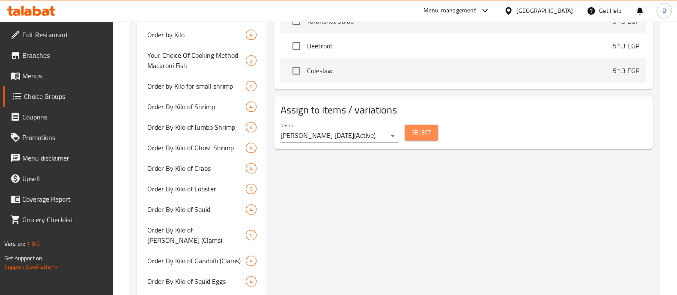
click at [421, 127] on span "Select" at bounding box center [422, 132] width 20 height 11
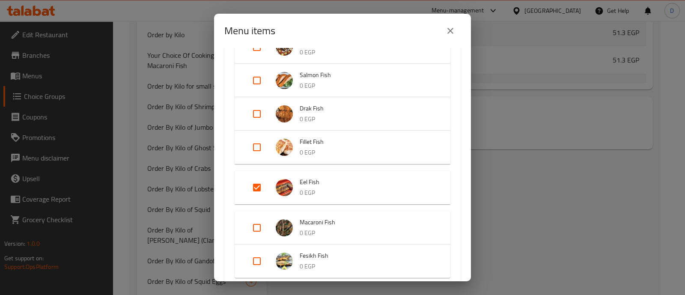
scroll to position [990, 0]
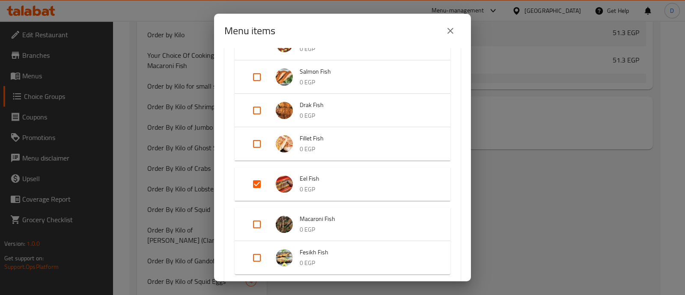
click at [254, 143] on input "Expand" at bounding box center [257, 144] width 21 height 21
checkbox input "true"
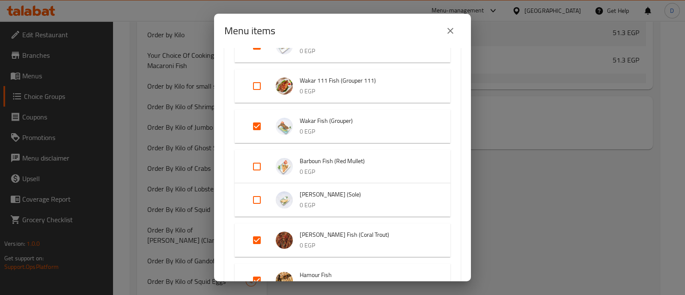
scroll to position [573, 0]
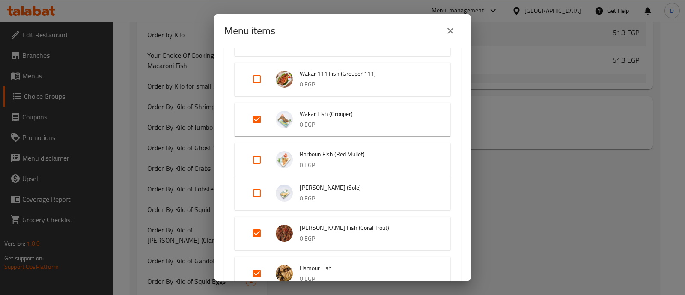
click at [253, 191] on input "Expand" at bounding box center [257, 193] width 21 height 21
checkbox input "true"
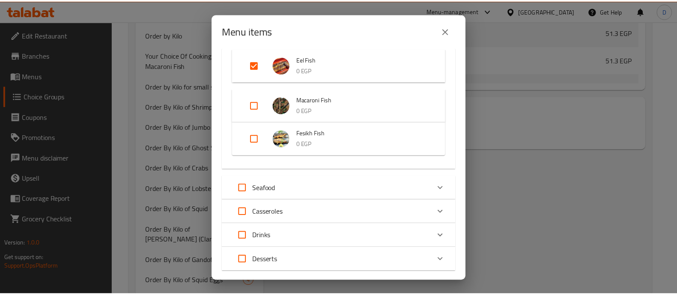
scroll to position [1172, 0]
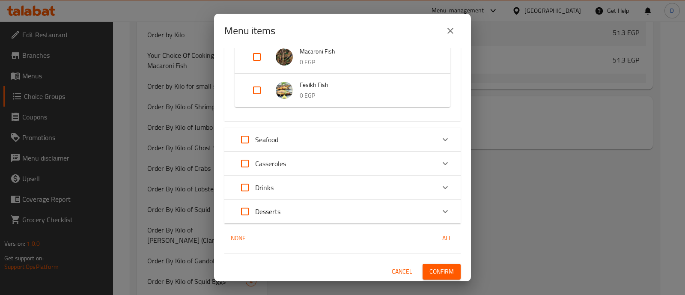
click at [437, 264] on button "Confirm" at bounding box center [442, 272] width 38 height 16
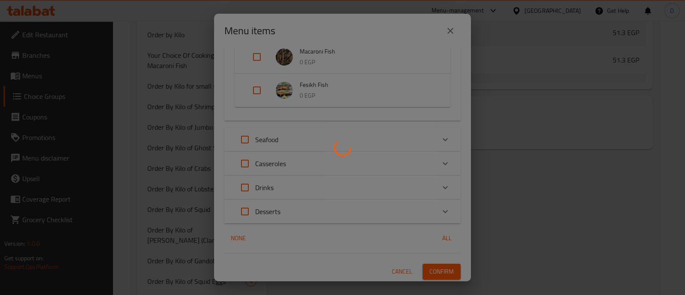
click at [437, 263] on div at bounding box center [342, 147] width 685 height 295
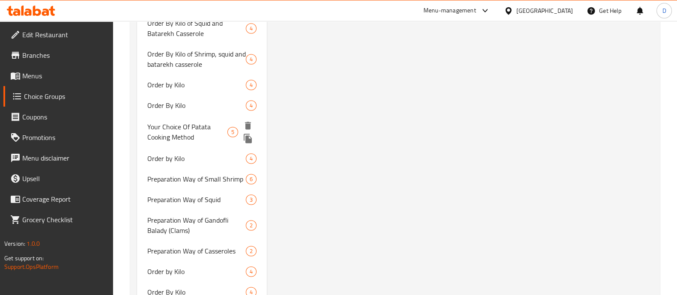
scroll to position [1650, 0]
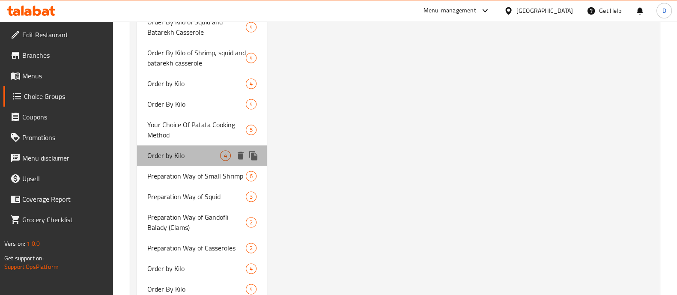
click at [182, 146] on div "Order by Kilo 4" at bounding box center [202, 155] width 130 height 21
type input "السعر حسب الكيلو"
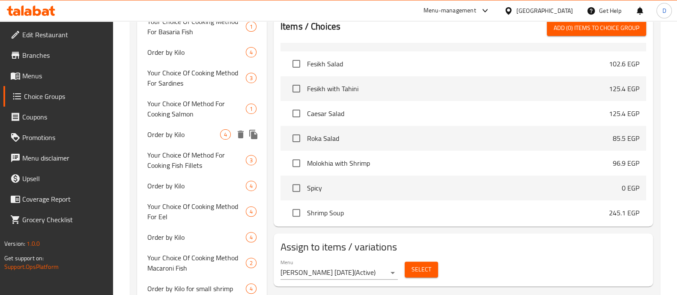
scroll to position [359, 0]
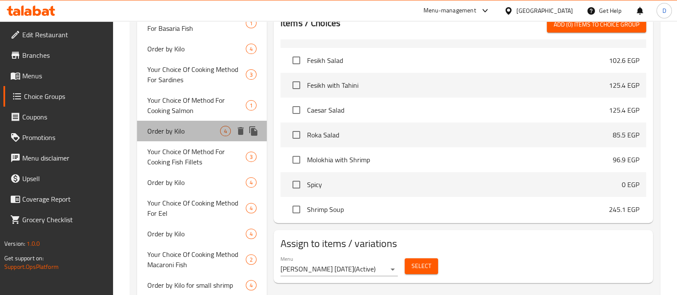
click at [198, 129] on span "Order by Kilo" at bounding box center [183, 131] width 73 height 10
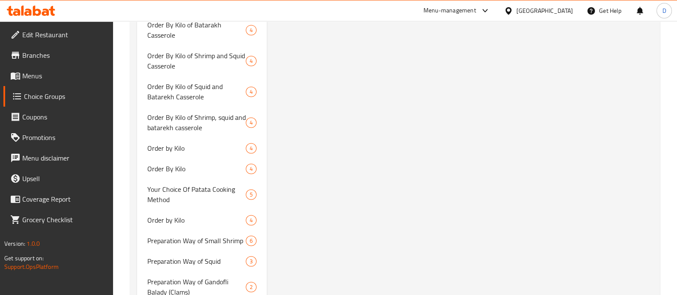
scroll to position [1586, 0]
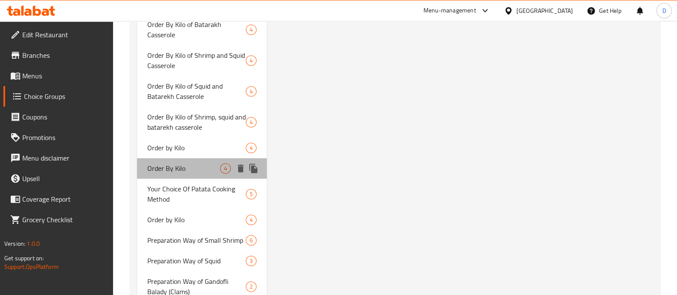
click at [187, 167] on span "Order By Kilo" at bounding box center [183, 168] width 73 height 10
type input "Order By Kilo"
type input "السعر حسب الوزن"
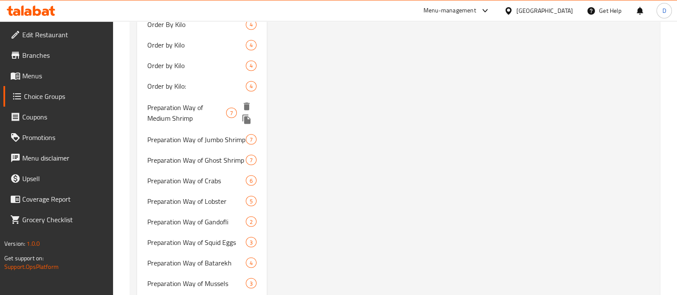
scroll to position [1913, 0]
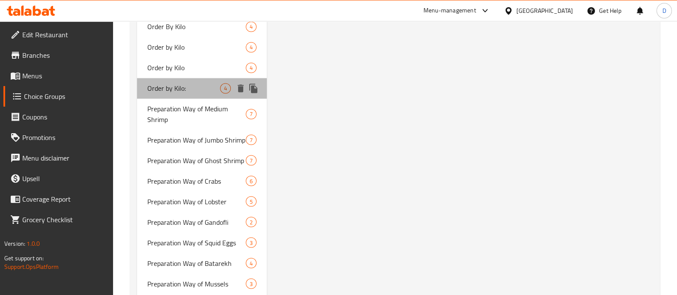
click at [197, 93] on span "Order by Kilo:" at bounding box center [183, 88] width 73 height 10
type input "Order by Kilo:"
type input "طلب بالكيلو:"
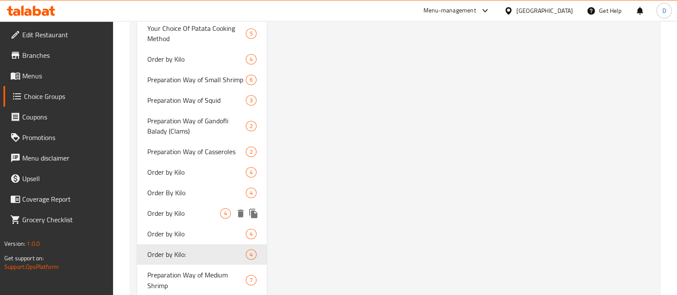
scroll to position [1833, 0]
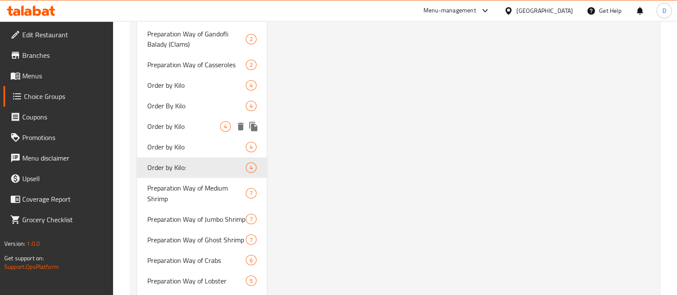
click at [177, 129] on span "Order by Kilo" at bounding box center [183, 126] width 73 height 10
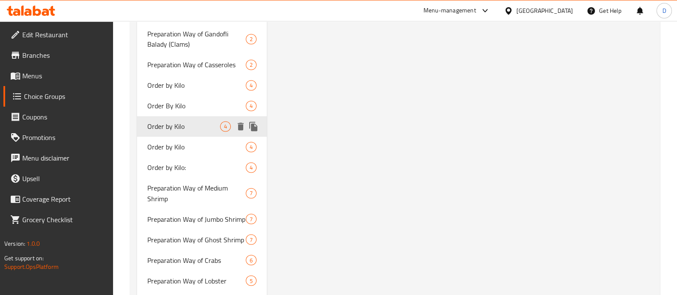
type input "Order by Kilo"
type input "السعر حسب الكيلو"
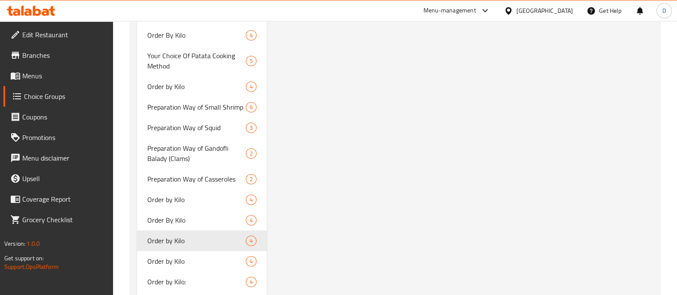
scroll to position [1766, 0]
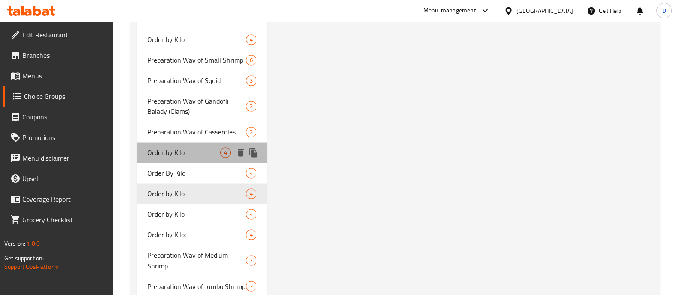
click at [197, 157] on div "Order by Kilo 4" at bounding box center [202, 152] width 130 height 21
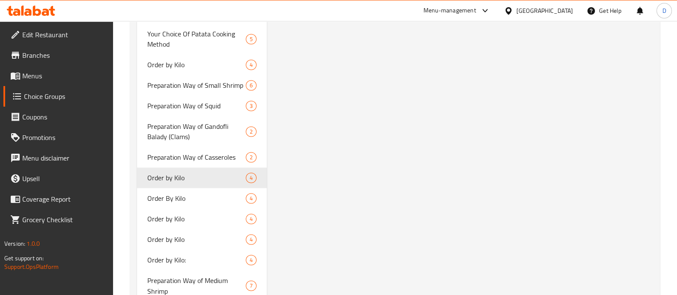
scroll to position [1769, 0]
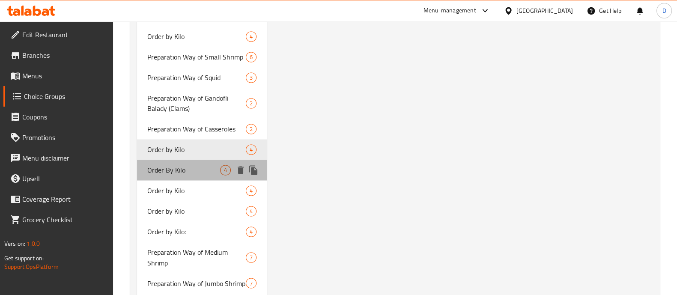
click at [189, 176] on div "Order By Kilo 4" at bounding box center [202, 170] width 130 height 21
type input "Order By Kilo"
type input "السعر حسب الوزن"
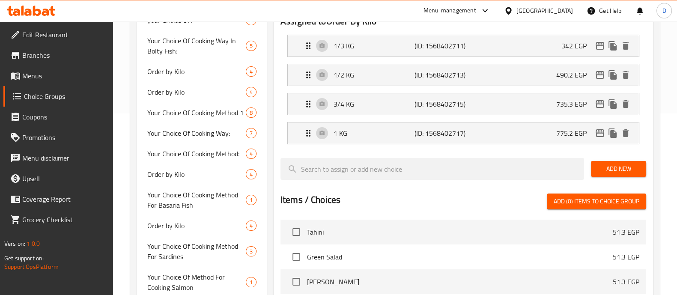
scroll to position [147, 0]
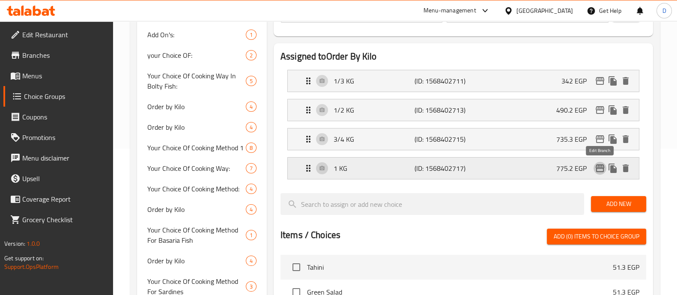
click at [599, 162] on button "edit" at bounding box center [600, 168] width 13 height 13
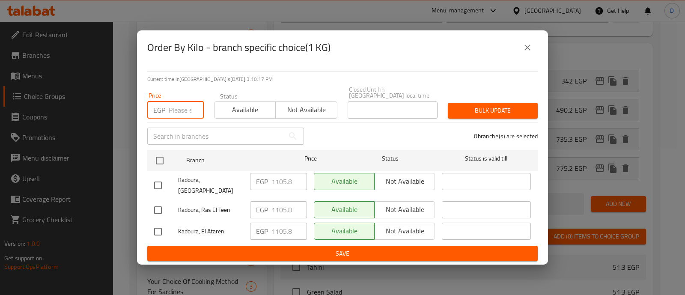
click at [180, 112] on input "number" at bounding box center [186, 110] width 35 height 17
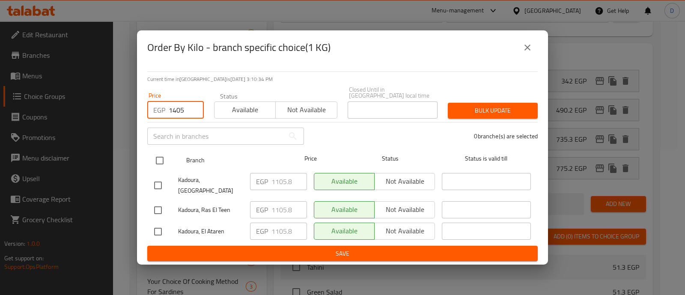
type input "1405"
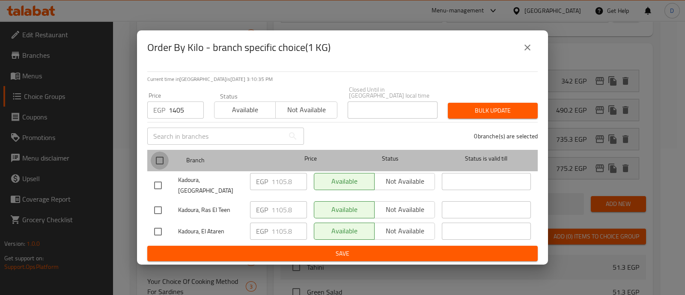
click at [164, 157] on input "checkbox" at bounding box center [160, 161] width 18 height 18
checkbox input "true"
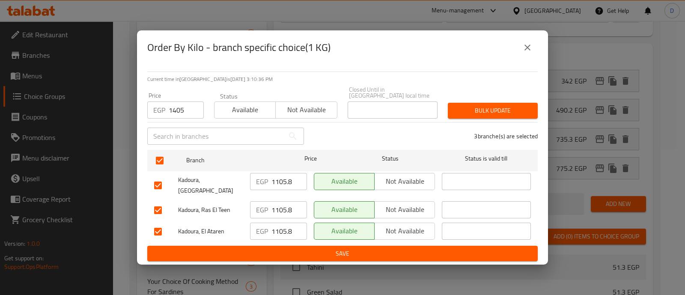
click at [490, 106] on span "Bulk update" at bounding box center [493, 110] width 76 height 11
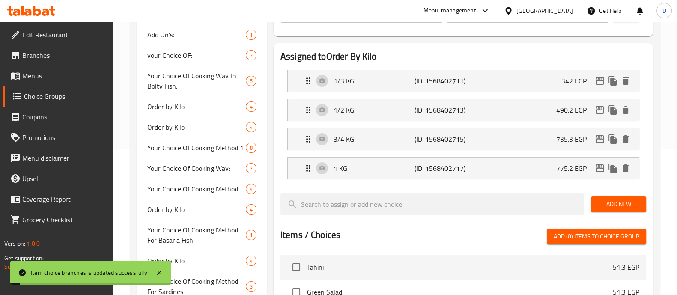
scroll to position [0, 0]
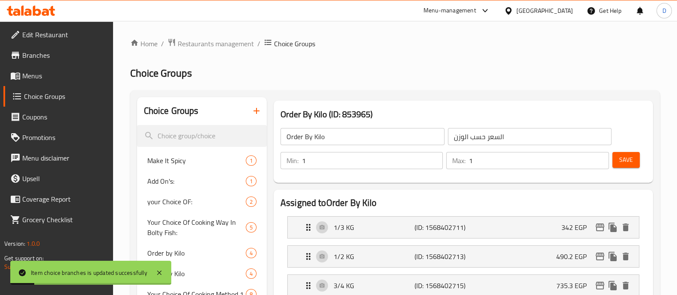
click at [631, 151] on div "Save" at bounding box center [626, 160] width 30 height 21
click at [628, 157] on span "Save" at bounding box center [626, 160] width 14 height 11
